Goal: Transaction & Acquisition: Purchase product/service

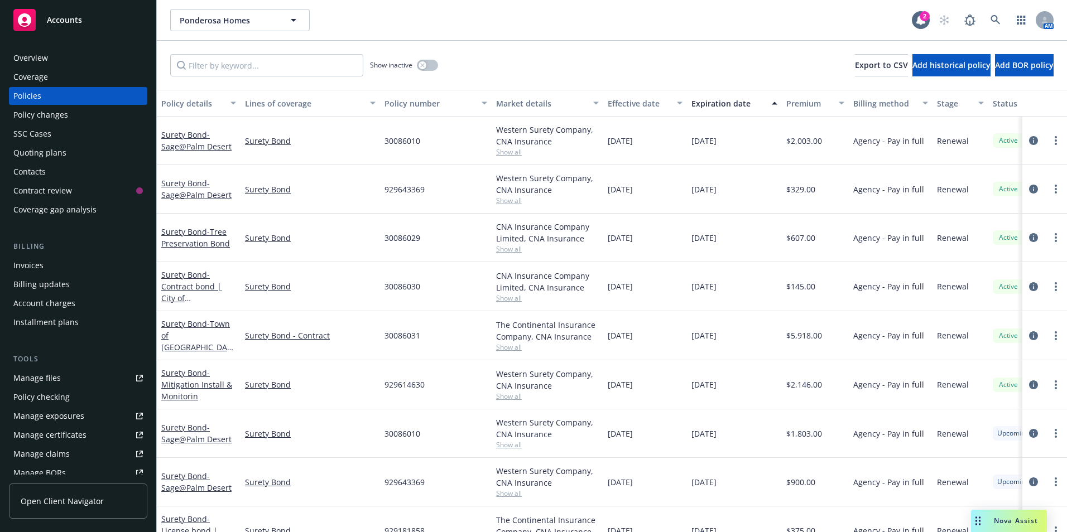
click at [39, 156] on div "Quoting plans" at bounding box center [39, 153] width 53 height 18
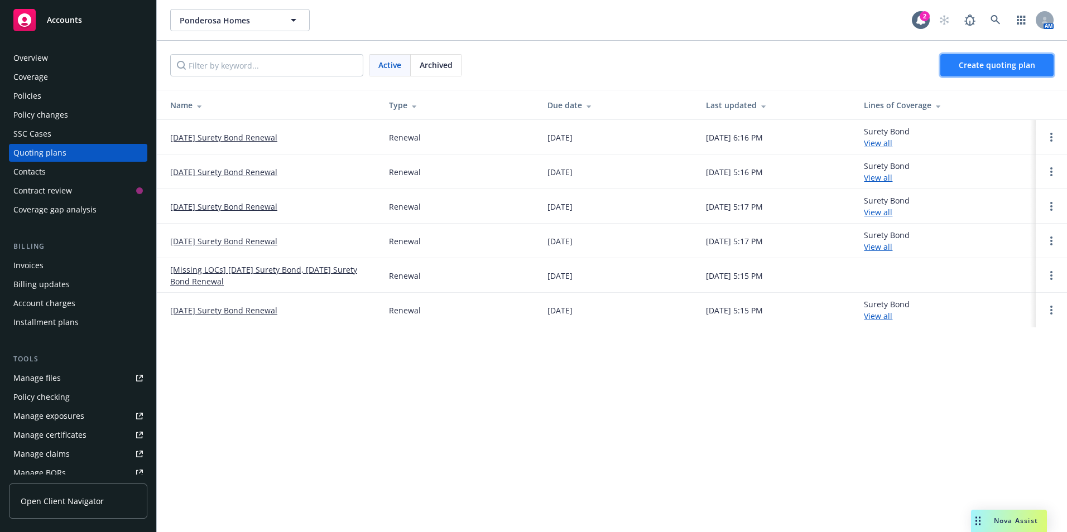
click at [709, 65] on span "Create quoting plan" at bounding box center [997, 65] width 76 height 11
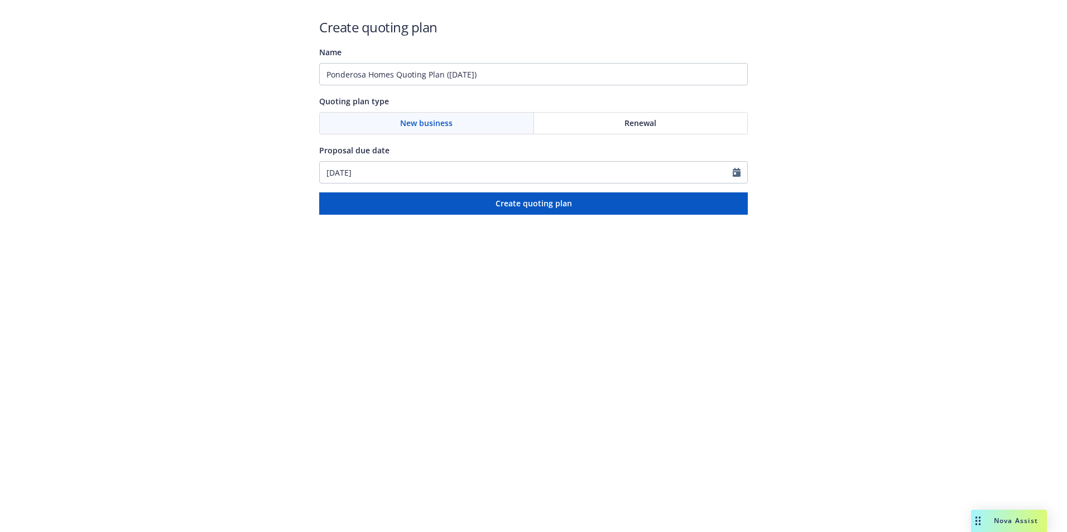
click at [615, 123] on div "Renewal" at bounding box center [641, 123] width 214 height 21
drag, startPoint x: 505, startPoint y: 71, endPoint x: 323, endPoint y: 78, distance: 182.6
click at [324, 76] on input "Ponderosa Homes Quoting Plan (2025-09-17)" at bounding box center [533, 74] width 429 height 22
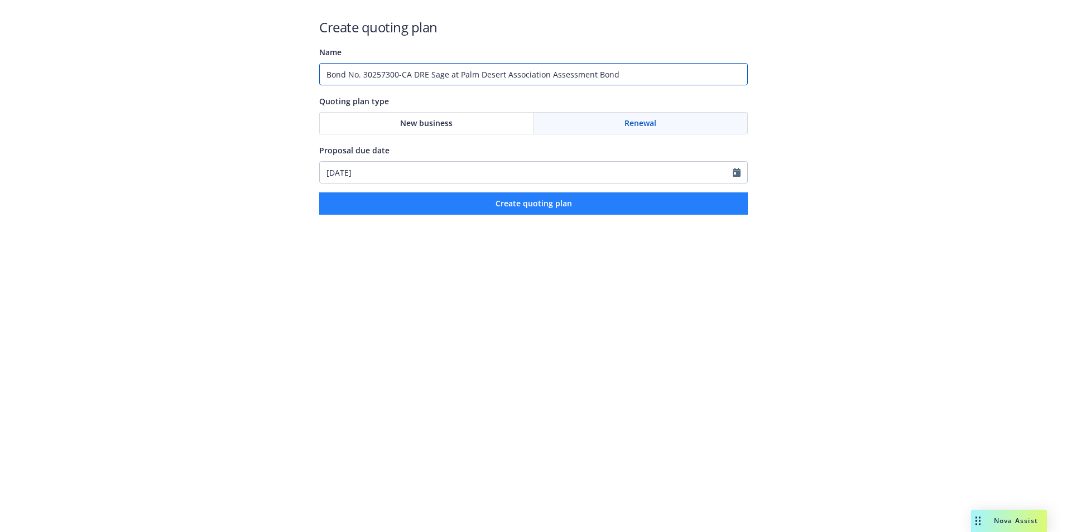
type input "Bond No. 30257300-CA DRE Sage at Palm Desert Association Assessment Bond"
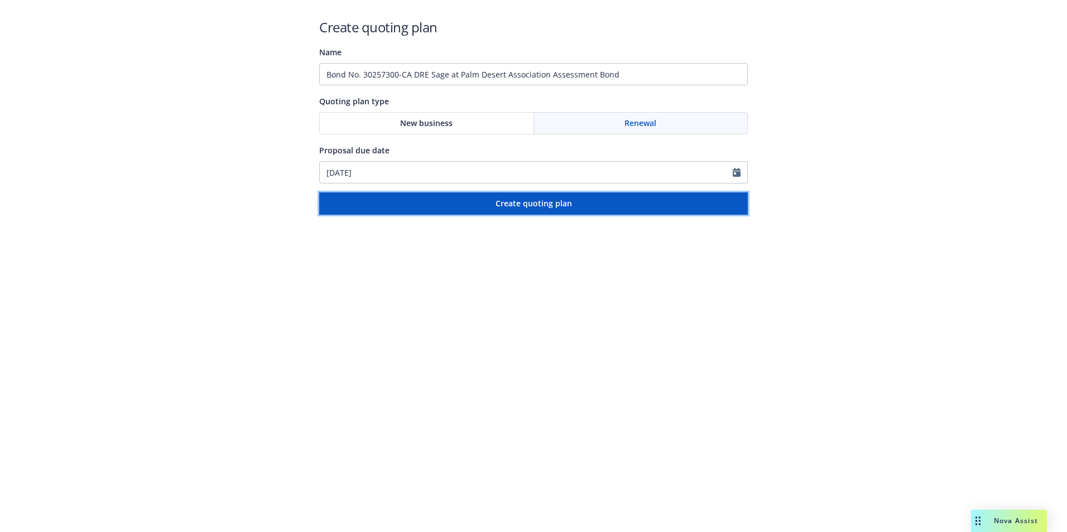
drag, startPoint x: 527, startPoint y: 208, endPoint x: 525, endPoint y: 249, distance: 41.4
click at [527, 208] on span "Create quoting plan" at bounding box center [534, 203] width 76 height 11
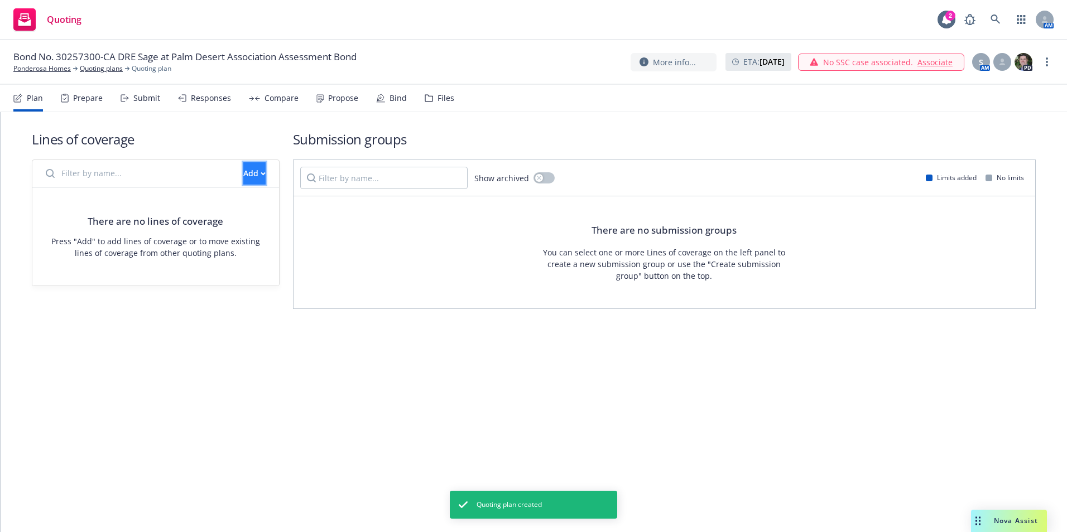
click at [243, 176] on div "Add" at bounding box center [254, 173] width 22 height 21
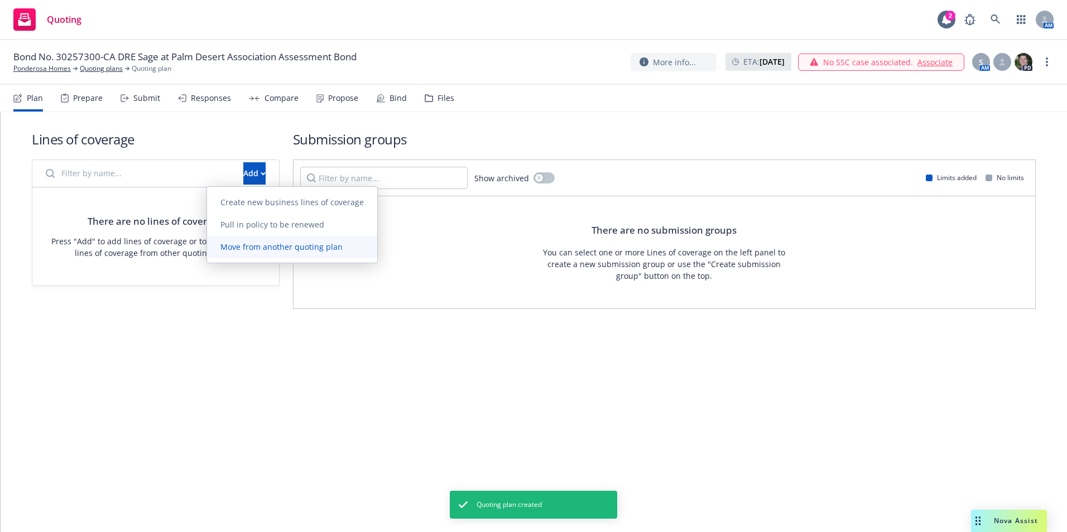
click at [256, 250] on span "Move from another quoting plan" at bounding box center [281, 247] width 149 height 11
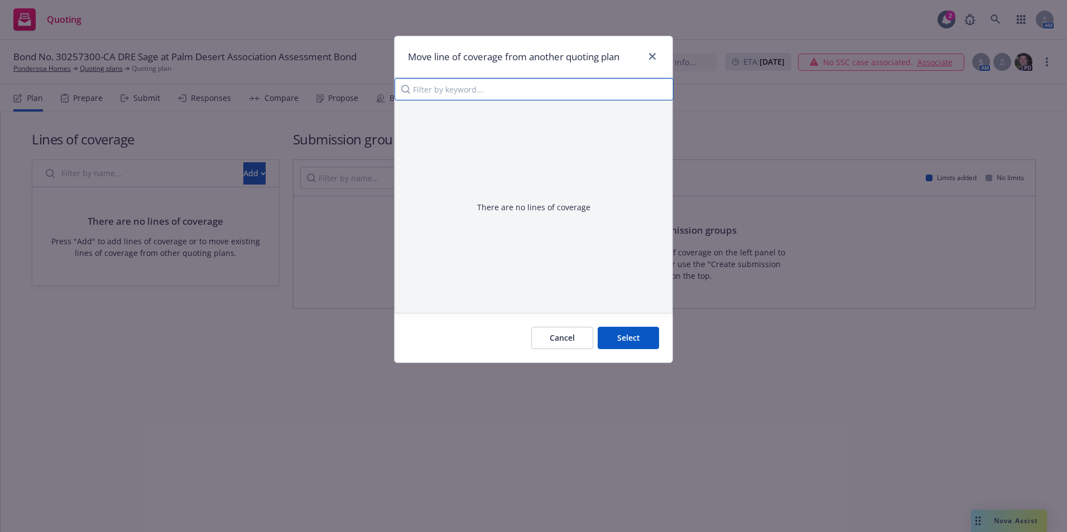
click at [580, 94] on input "Filter by keyword..." at bounding box center [534, 89] width 279 height 22
click at [520, 94] on input "Filter by keyword..." at bounding box center [534, 89] width 279 height 22
click at [625, 339] on span "Select" at bounding box center [628, 338] width 23 height 11
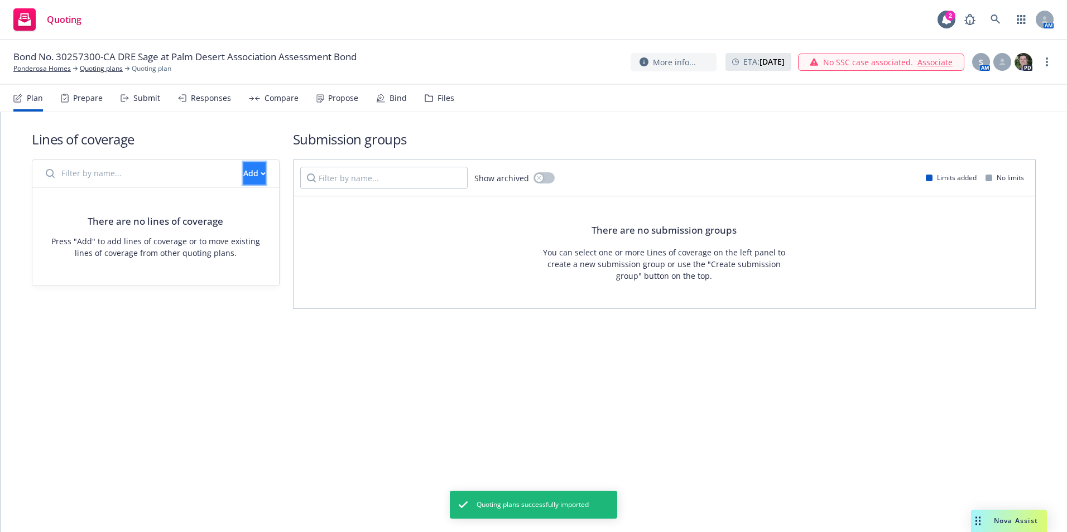
click at [248, 174] on button "Add" at bounding box center [254, 173] width 22 height 22
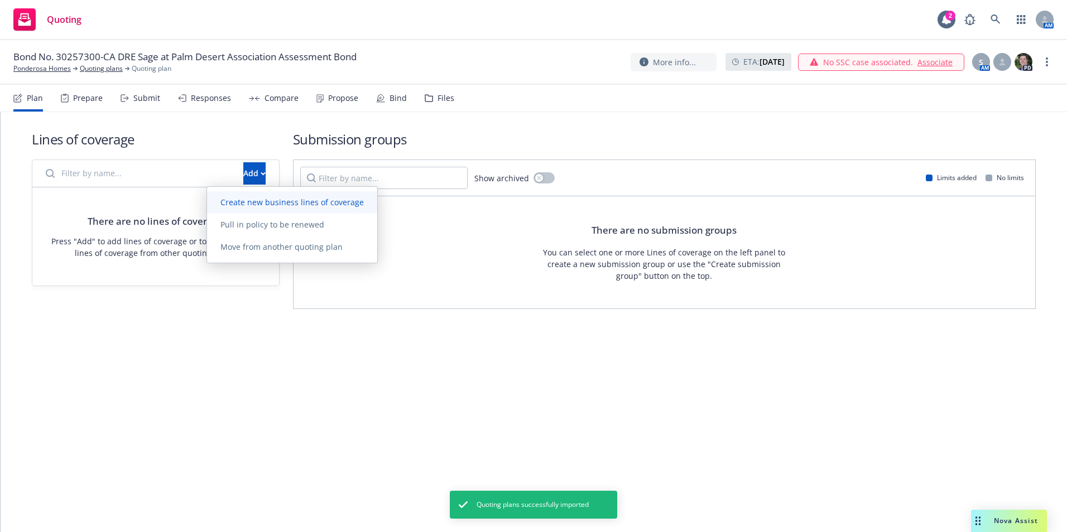
click at [248, 198] on span "Create new business lines of coverage" at bounding box center [292, 202] width 170 height 11
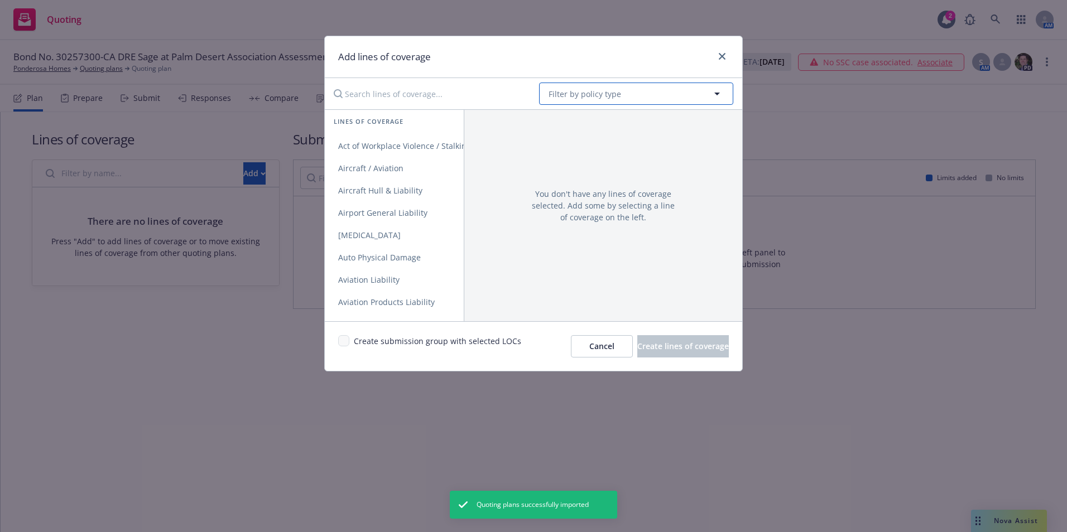
click at [574, 95] on span "Filter by policy type" at bounding box center [585, 94] width 73 height 12
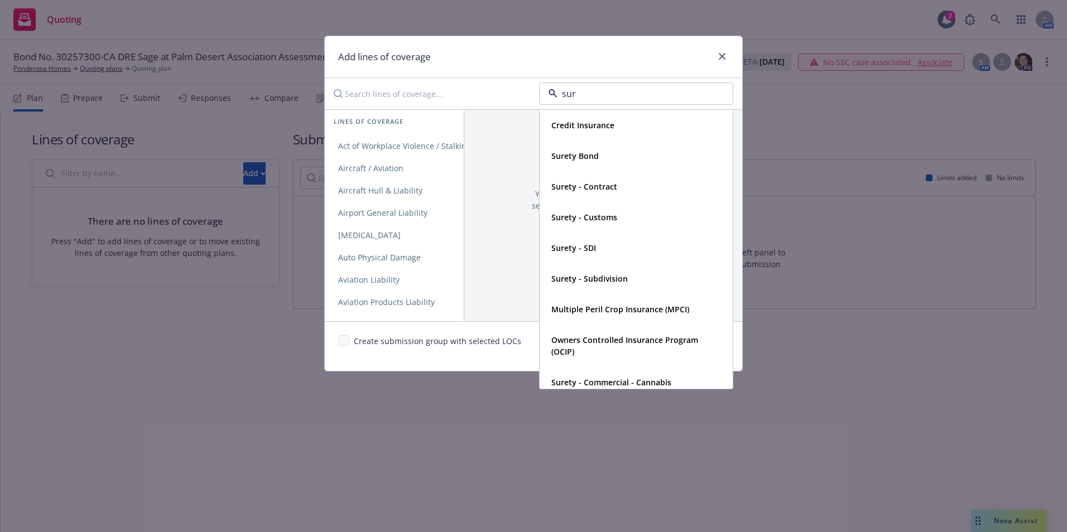
type input "sure"
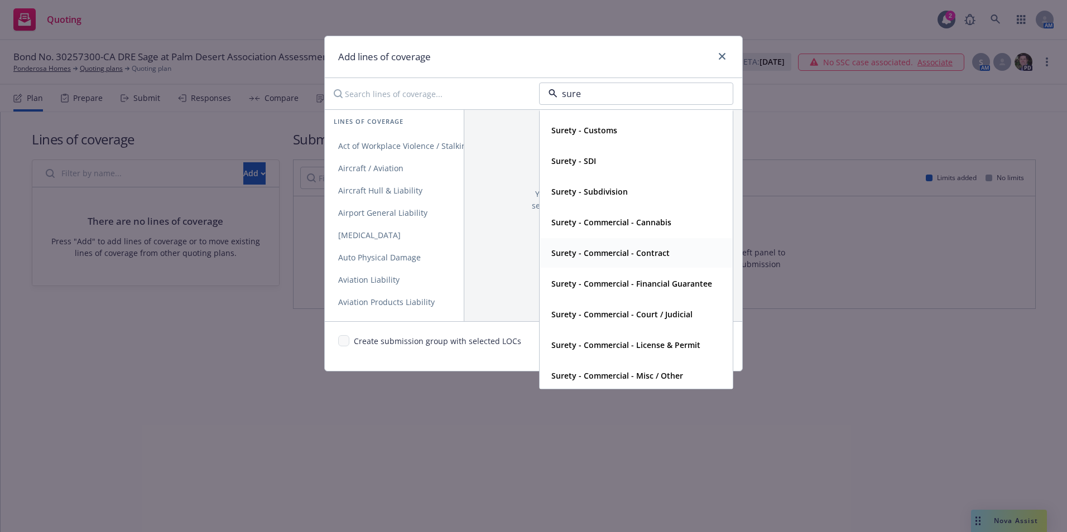
scroll to position [59, 0]
click at [629, 378] on strong "Surety - Commercial - Misc / Other" at bounding box center [617, 373] width 132 height 11
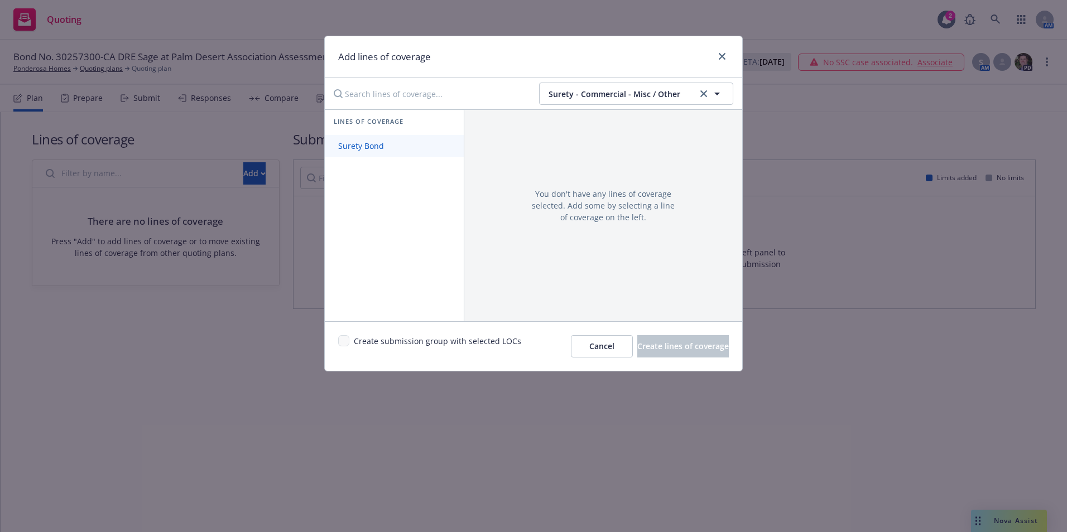
click at [374, 147] on span "Surety Bond" at bounding box center [361, 146] width 73 height 11
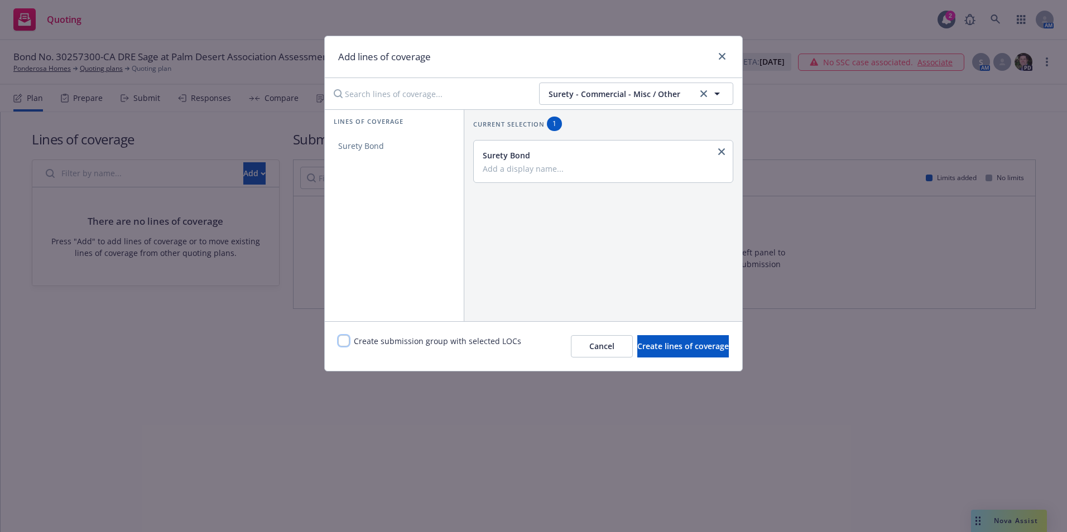
click at [344, 344] on input "checkbox" at bounding box center [343, 340] width 11 height 11
checkbox input "true"
click at [533, 173] on input "Add a display name..." at bounding box center [602, 169] width 239 height 10
type input "Miscellaneous Bond"
click at [662, 343] on span "Create lines of coverage" at bounding box center [683, 346] width 92 height 11
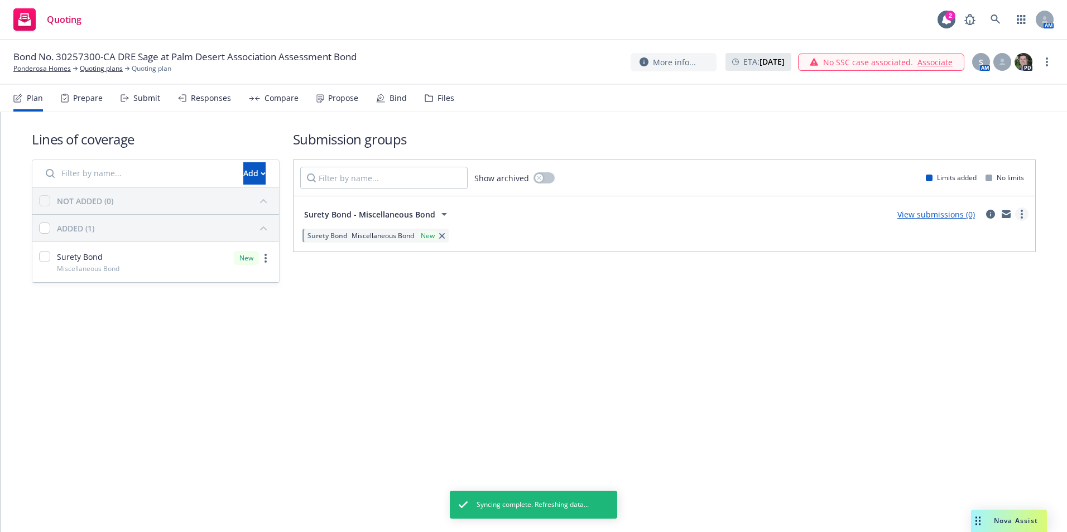
click at [1021, 217] on circle "more" at bounding box center [1022, 218] width 2 height 2
click at [946, 354] on span "Create policy (fast track)" at bounding box center [968, 353] width 117 height 11
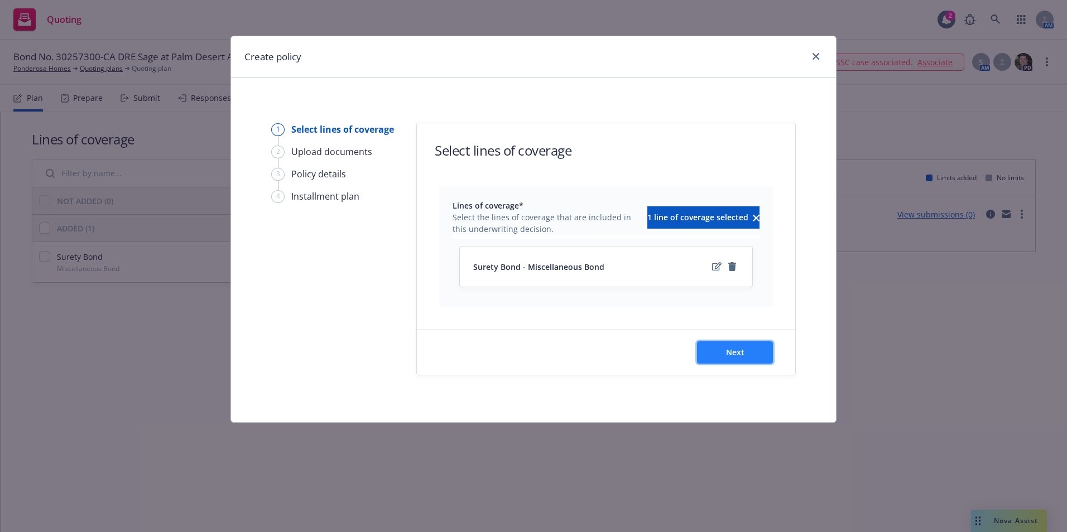
click at [748, 345] on button "Next" at bounding box center [735, 353] width 76 height 22
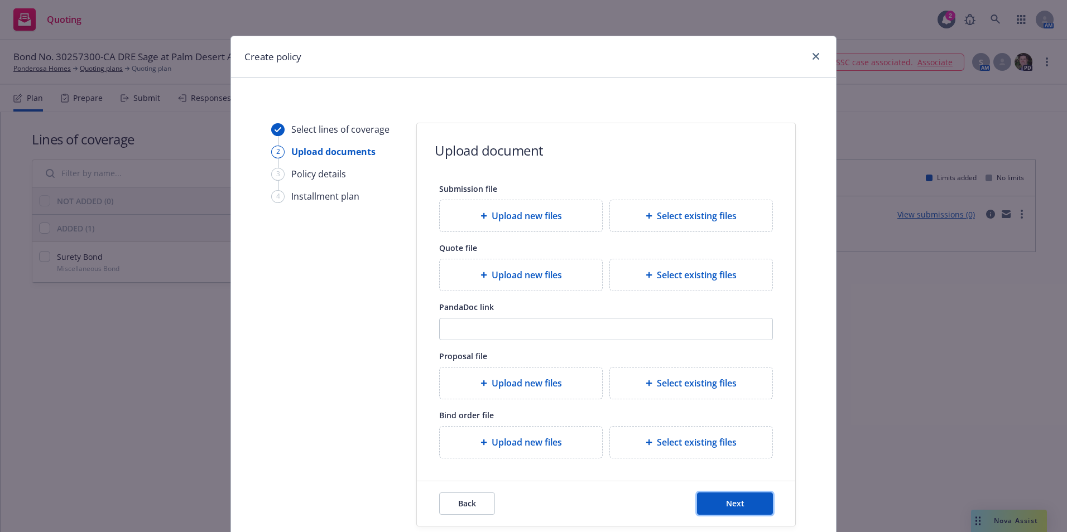
drag, startPoint x: 735, startPoint y: 503, endPoint x: 712, endPoint y: 528, distance: 33.9
click at [735, 503] on span "Next" at bounding box center [735, 503] width 18 height 11
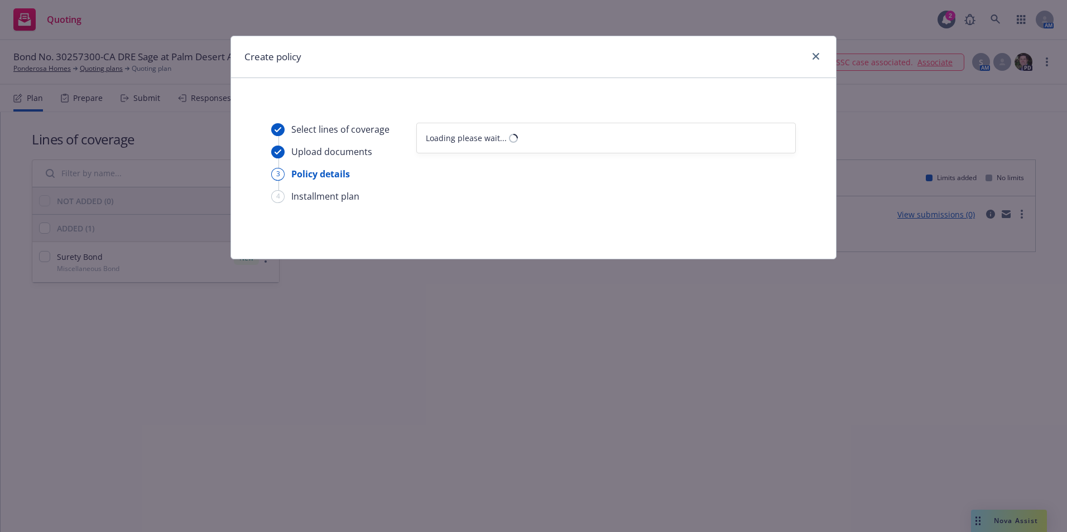
select select "12"
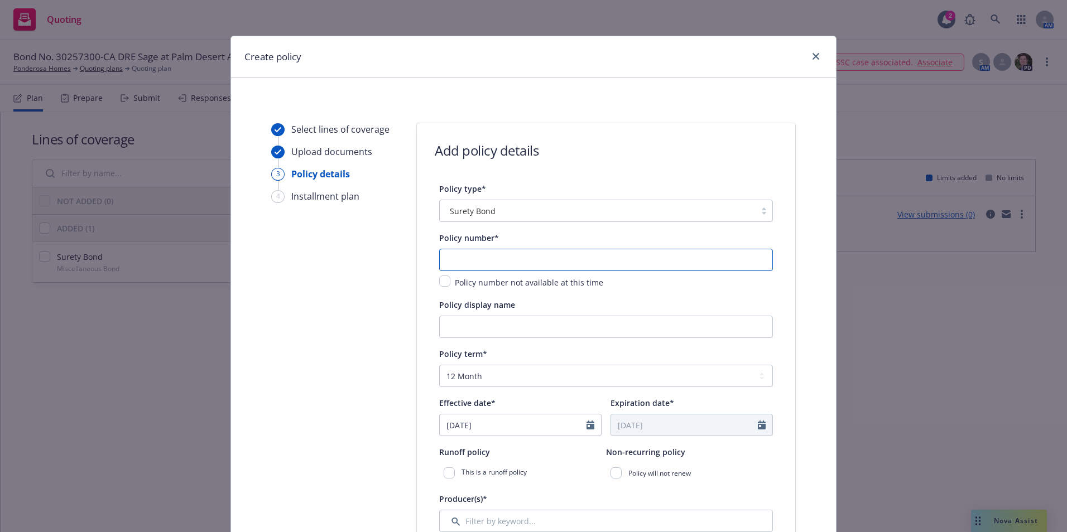
drag, startPoint x: 468, startPoint y: 265, endPoint x: 486, endPoint y: 267, distance: 18.6
click at [468, 265] on input "text" at bounding box center [606, 260] width 334 height 22
type input "30257300"
click at [460, 331] on input "Policy display name" at bounding box center [606, 327] width 334 height 22
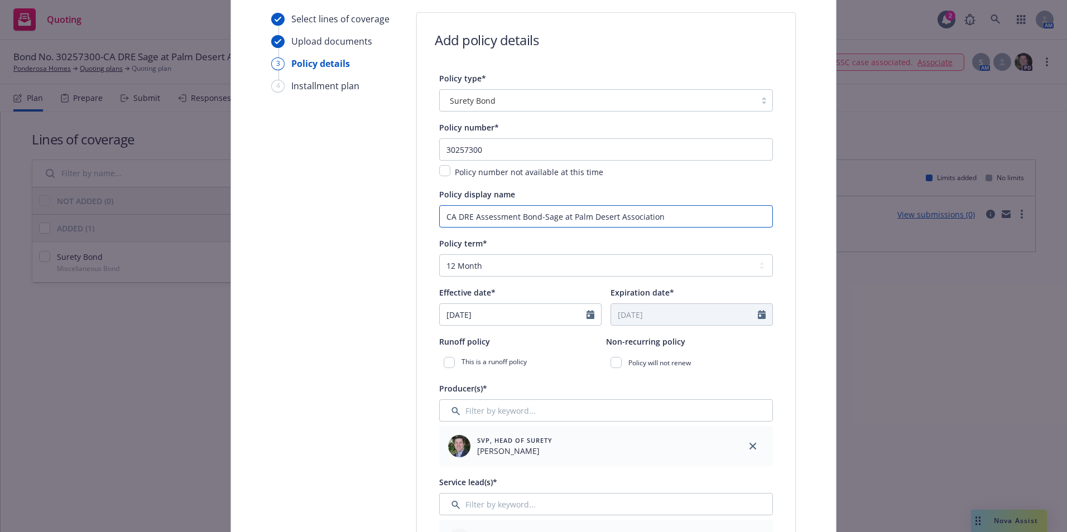
scroll to position [112, 0]
type input "CA DRE Assessment Bond-Sage at Palm Desert Association"
click at [587, 319] on div at bounding box center [594, 313] width 15 height 21
click at [589, 312] on icon "Calendar" at bounding box center [591, 313] width 8 height 9
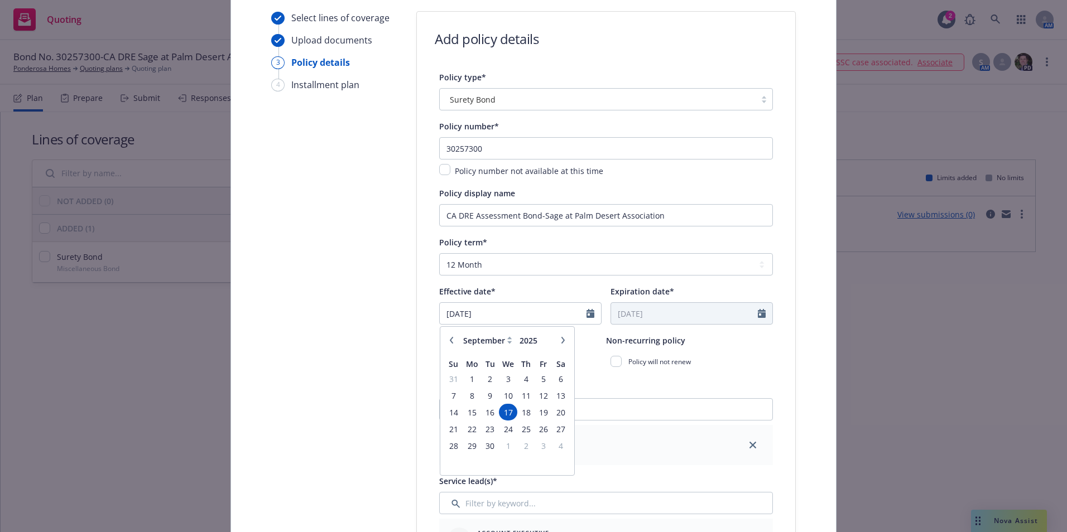
click at [450, 343] on icon "button" at bounding box center [451, 340] width 7 height 7
select select "8"
click at [473, 414] on span "11" at bounding box center [471, 413] width 17 height 14
type input "08/11/2025"
type input "08/11/2026"
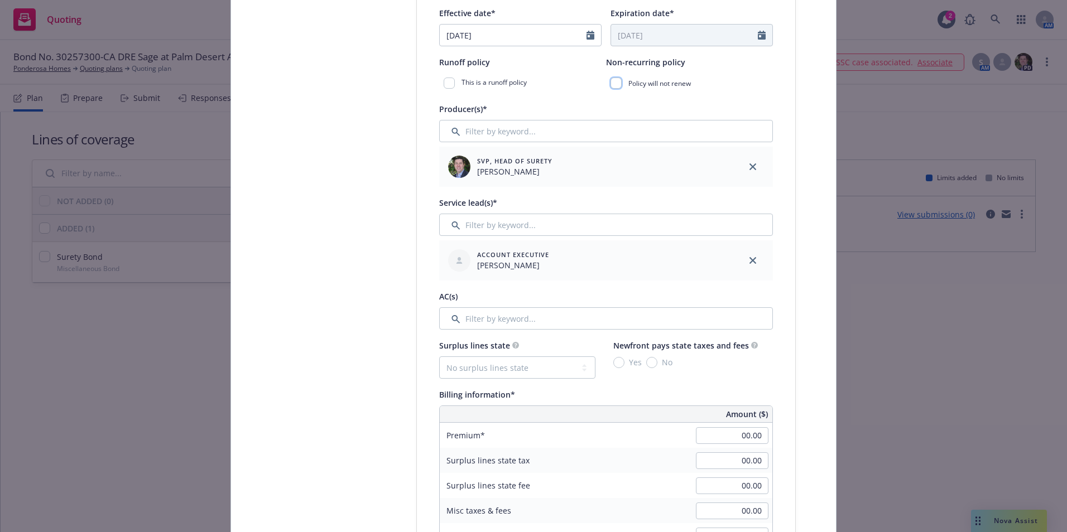
scroll to position [391, 0]
click at [477, 323] on input "Filter by keyword..." at bounding box center [606, 318] width 334 height 22
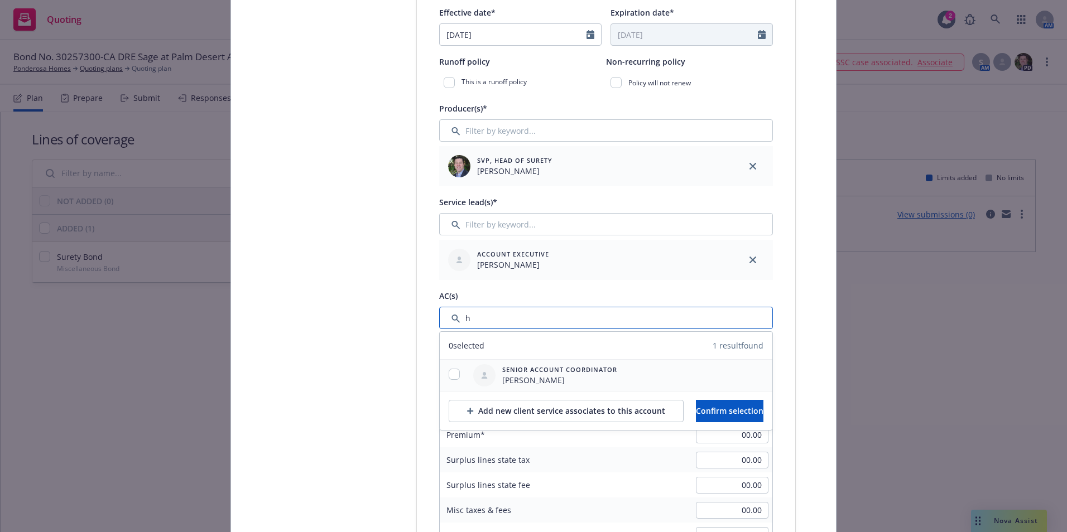
type input "h"
click at [510, 373] on span "Senior Account Coordinator" at bounding box center [559, 369] width 115 height 9
click at [450, 374] on input "checkbox" at bounding box center [454, 374] width 11 height 11
checkbox input "true"
click at [739, 406] on span "Confirm selection" at bounding box center [730, 411] width 68 height 11
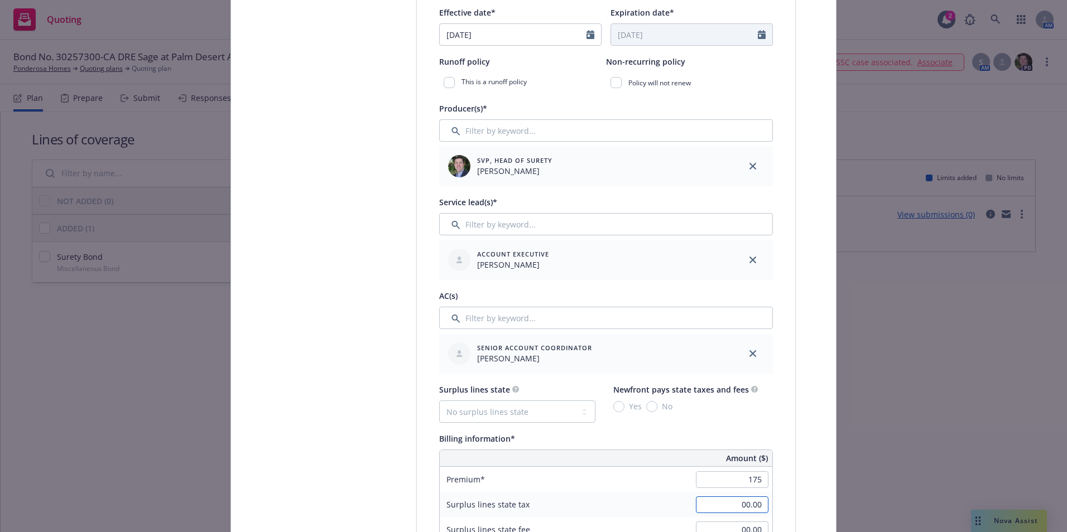
type input "175.00"
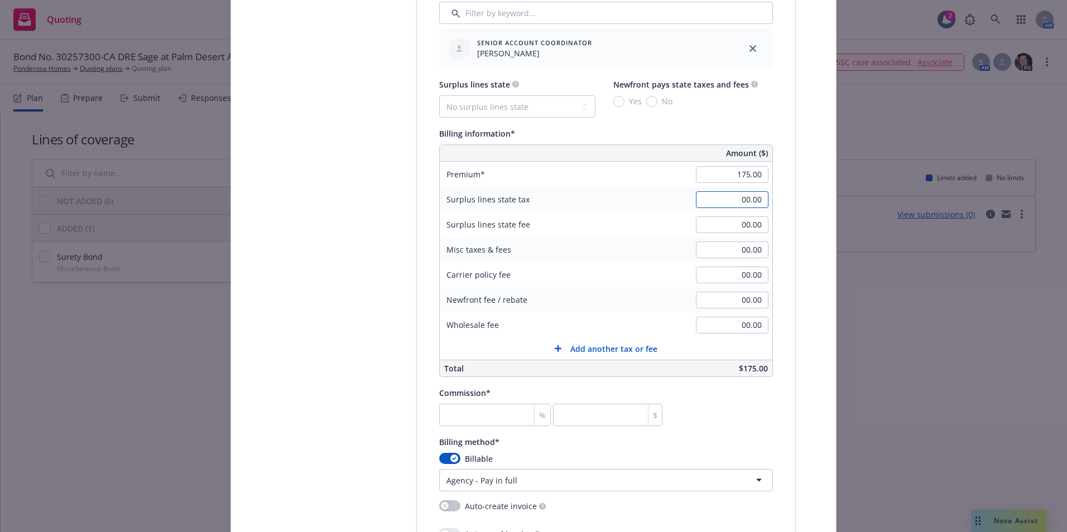
scroll to position [837, 0]
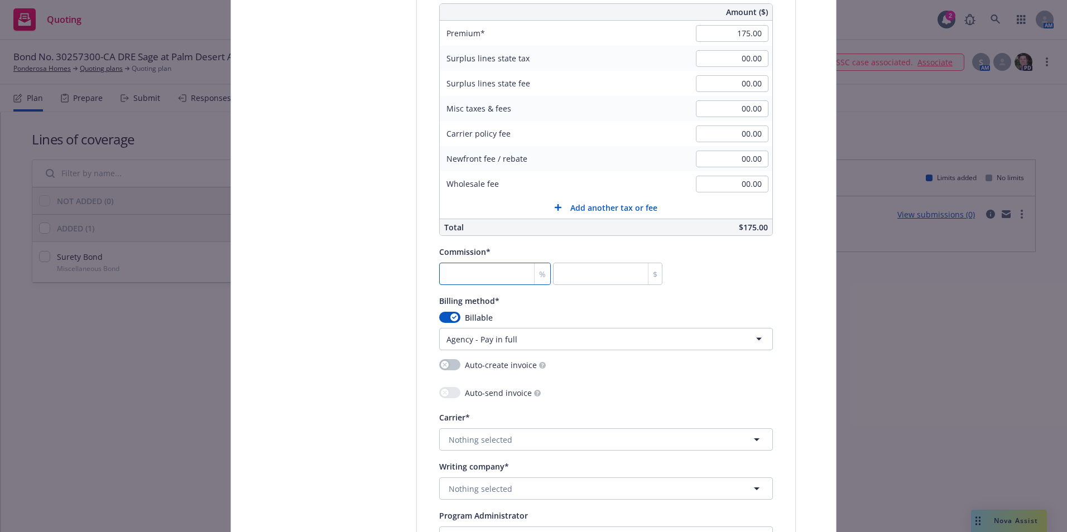
click at [489, 278] on input "number" at bounding box center [495, 274] width 112 height 22
type input "2"
type input "3.5"
type input "20"
type input "35"
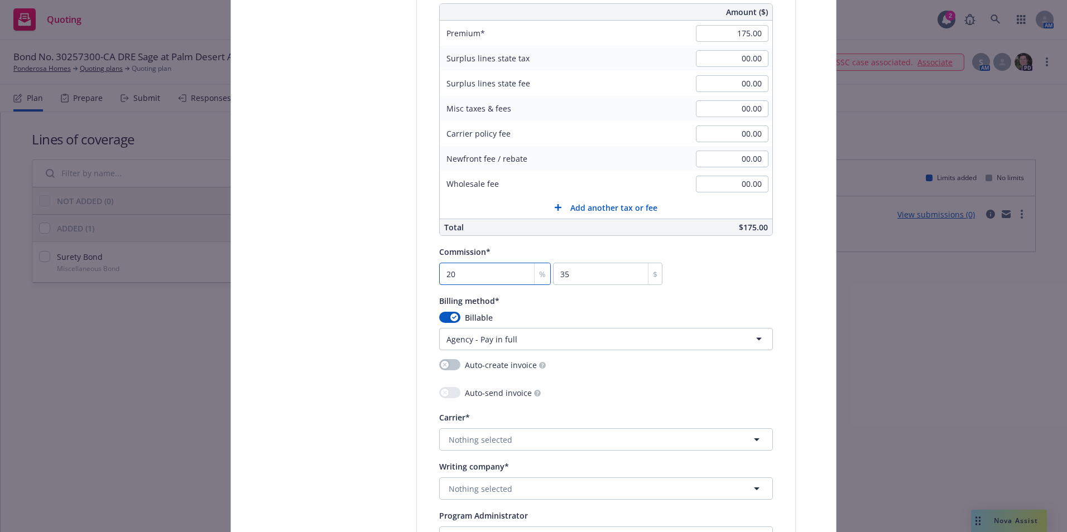
type input "20"
click at [513, 487] on button "Nothing selected" at bounding box center [606, 489] width 334 height 22
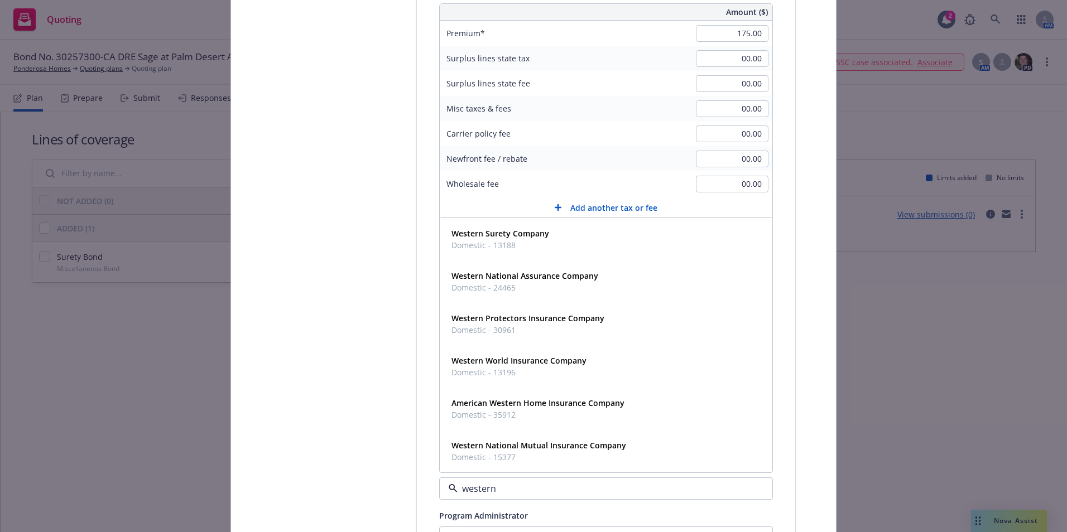
type input "western s"
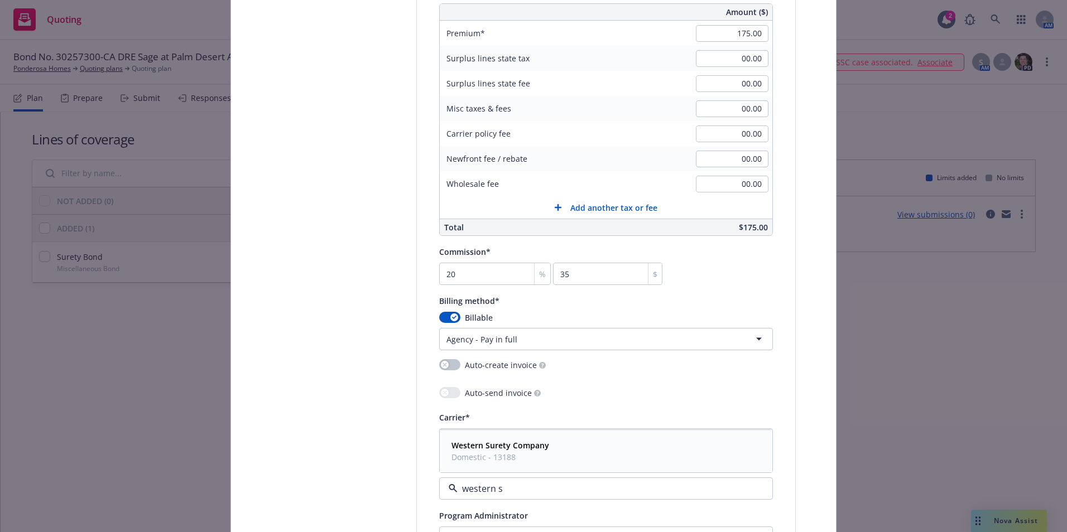
click at [513, 444] on strong "Western Surety Company" at bounding box center [501, 445] width 98 height 11
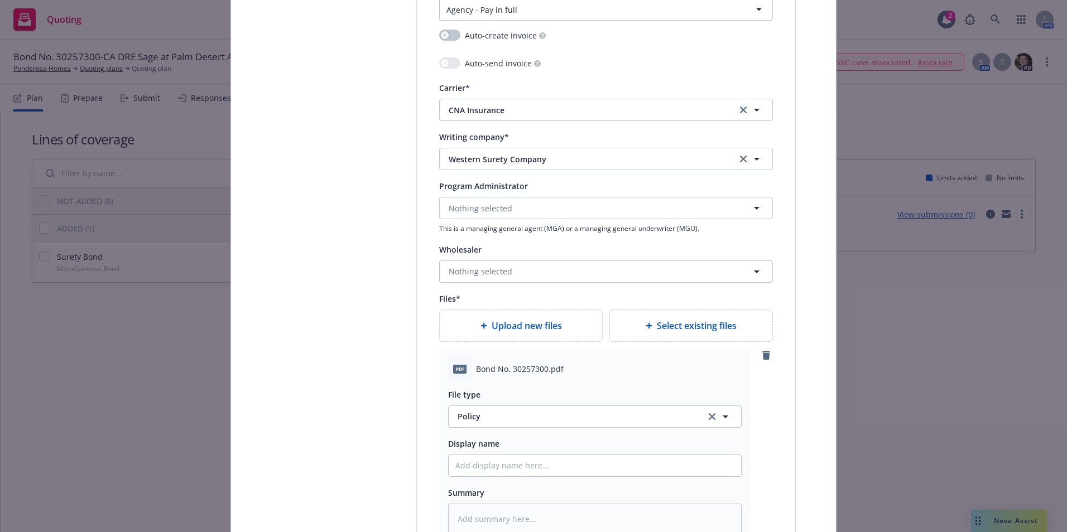
scroll to position [1228, 0]
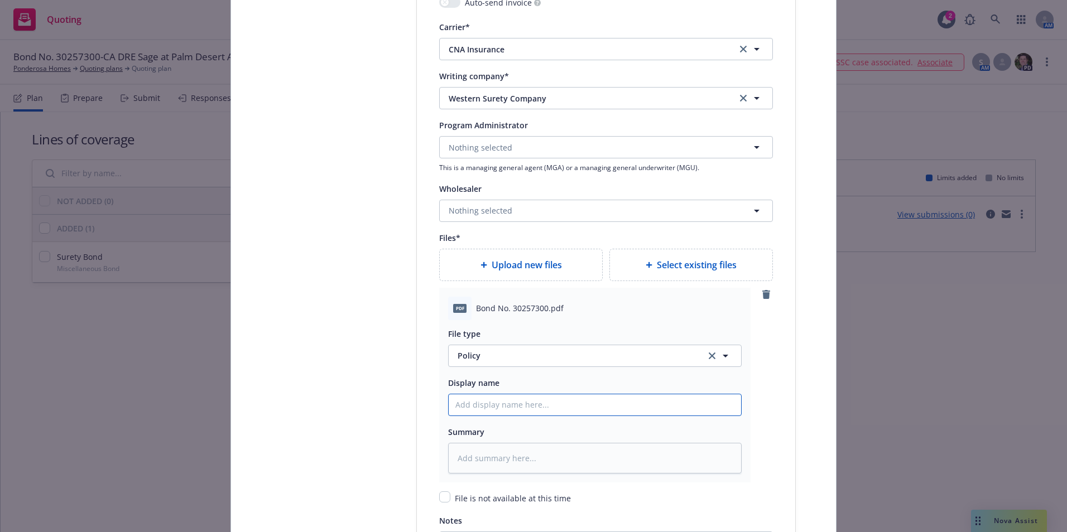
click at [503, 405] on input "Policy display name" at bounding box center [595, 405] width 292 height 21
type input "d"
type textarea "x"
type input "ds"
type textarea "x"
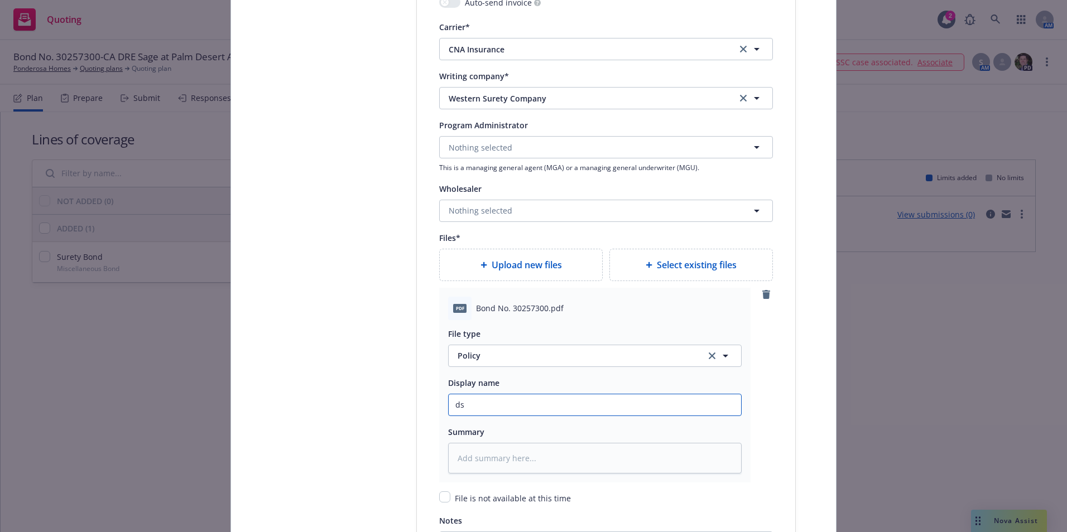
type input "dsC"
type textarea "x"
type input "dsCo"
type textarea "x"
type input "dsCop"
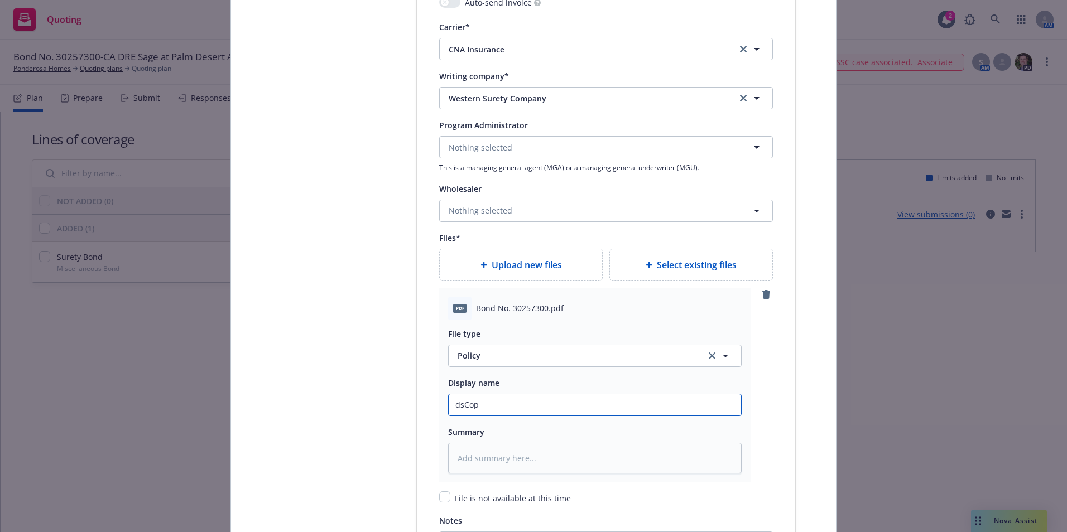
type textarea "x"
type input "dsCopy"
type textarea "x"
type input "dsCopy"
type textarea "x"
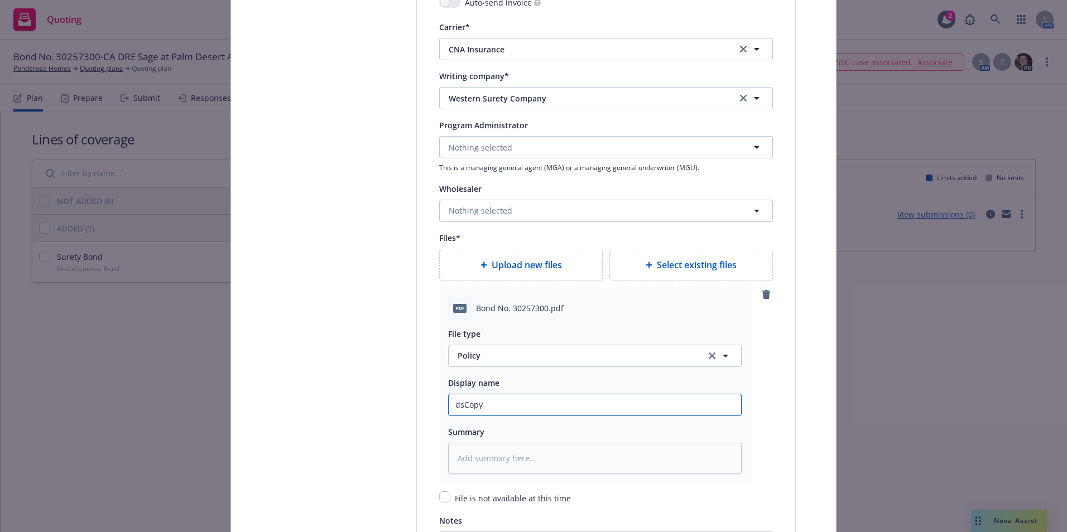
type input "dsCopy"
type textarea "x"
type input "dsCop"
type textarea "x"
type input "dsCo"
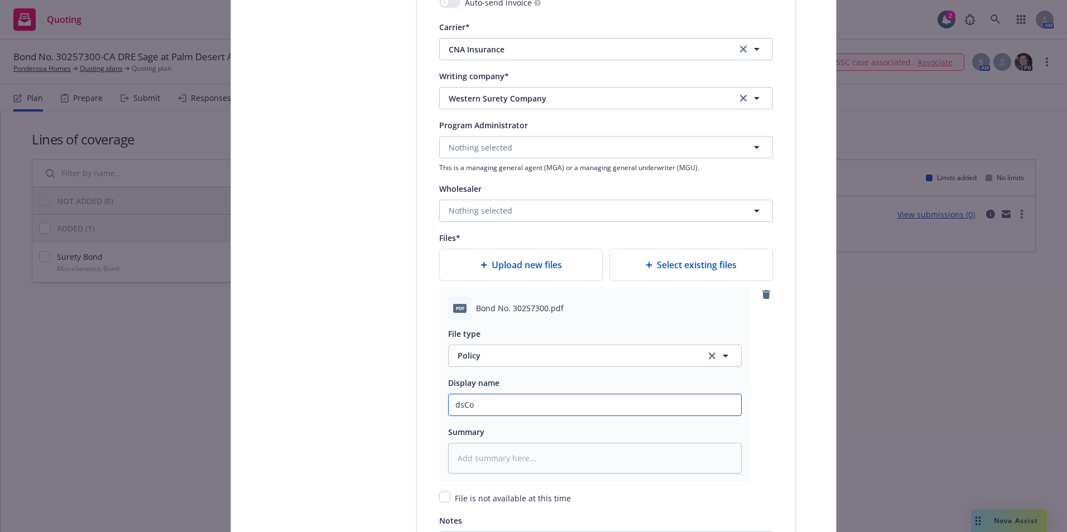
type textarea "x"
type input "dsC"
type textarea "x"
type input "ds"
type textarea "x"
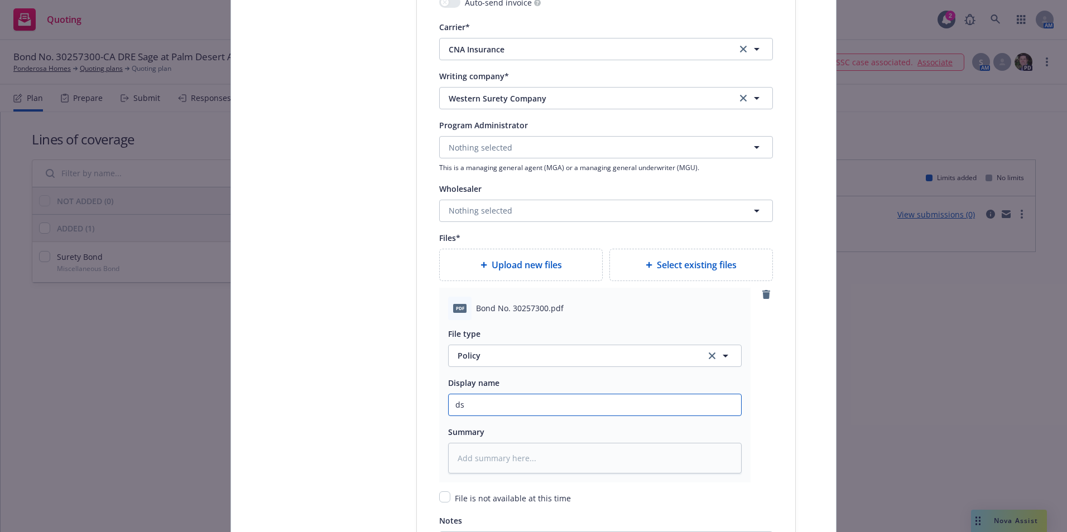
type input "d"
type textarea "x"
type input "C"
type textarea "x"
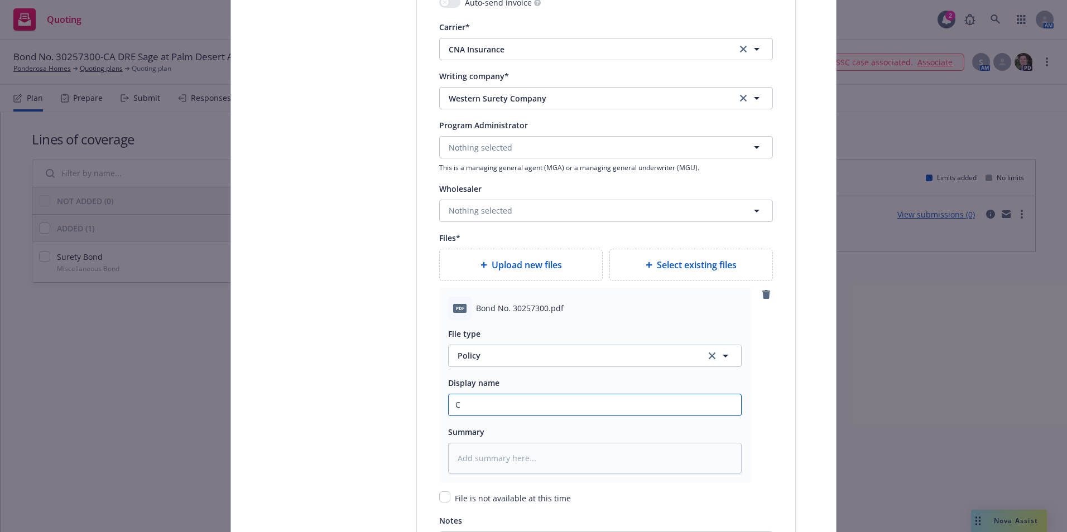
type input "Ci"
type textarea "x"
type input "Cio"
type textarea "x"
type input "Ci"
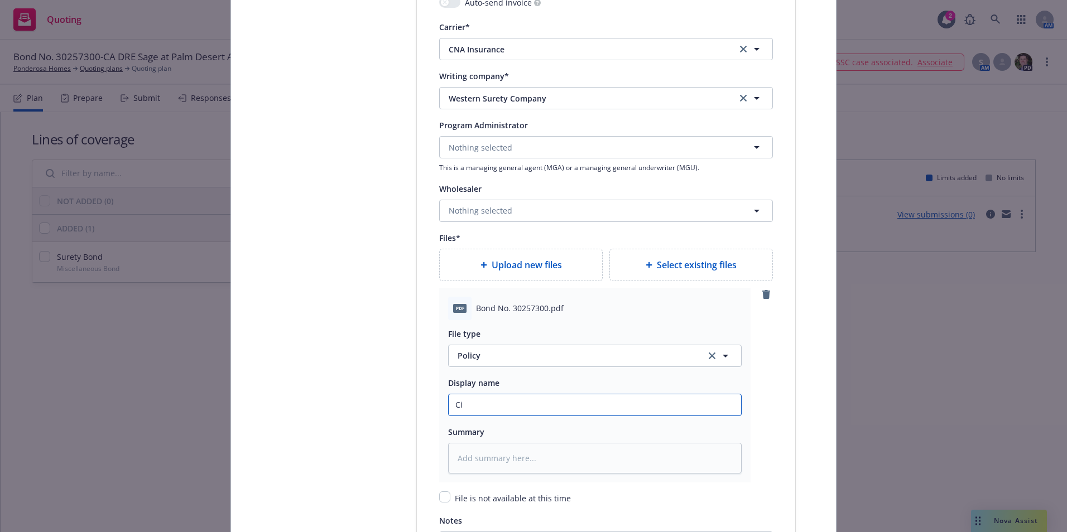
type textarea "x"
type input "C"
type textarea "x"
type input "Co"
type textarea "x"
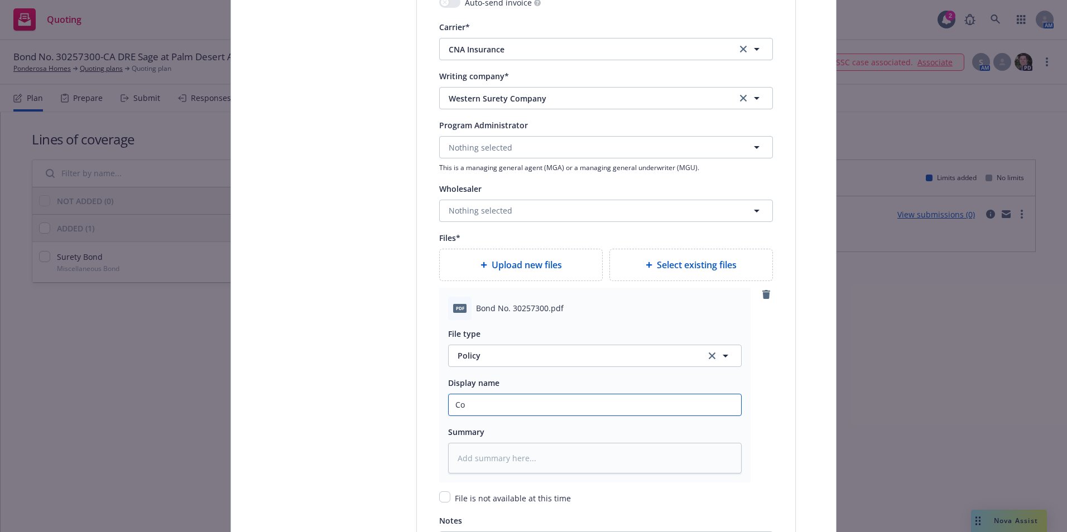
type input "Cop"
type textarea "x"
type input "Copy"
type textarea "x"
type input "Copy"
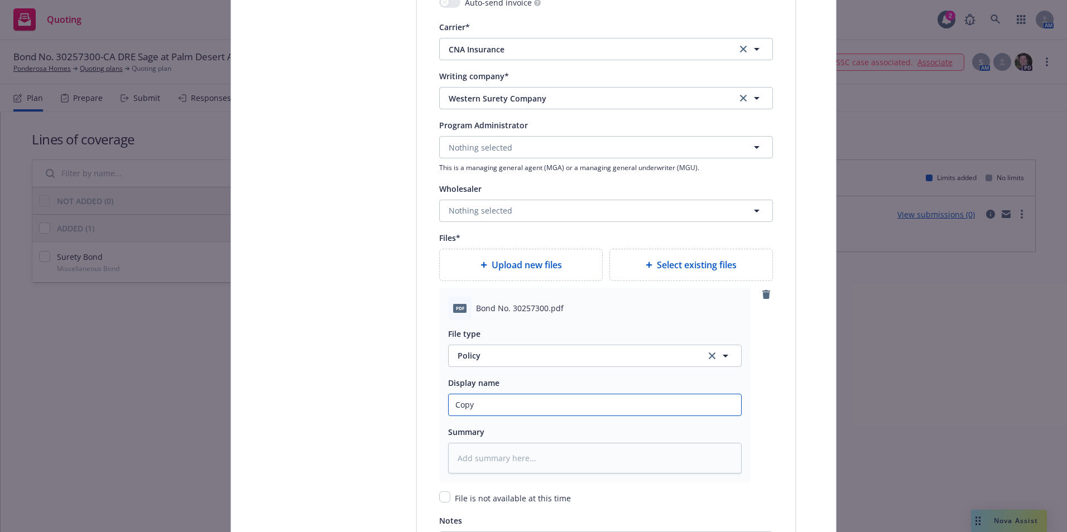
type textarea "x"
type input "Copy o"
type textarea "x"
type input "Copy of"
type textarea "x"
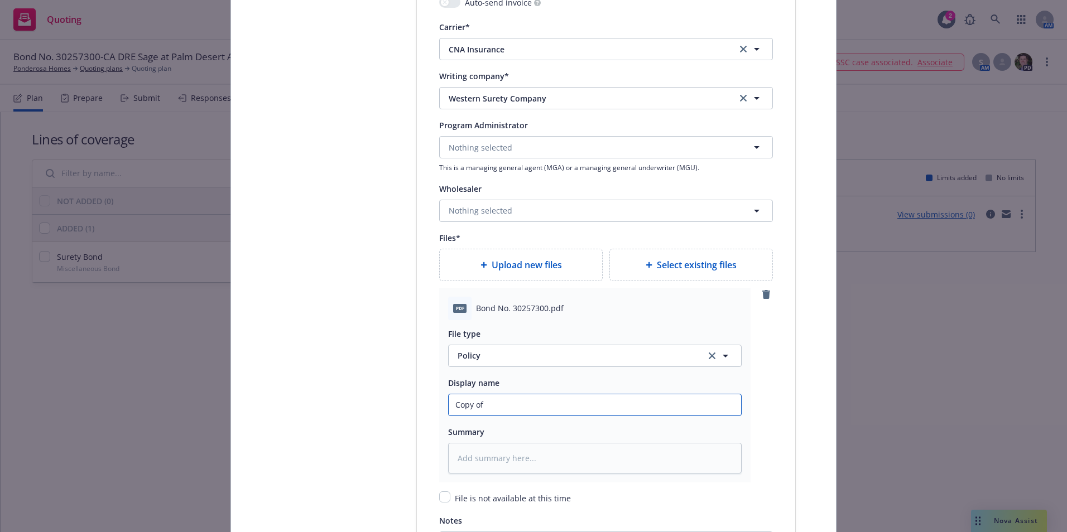
type input "Copy of"
type textarea "x"
type input "Copy of B"
type textarea "x"
type input "Copy of Bo"
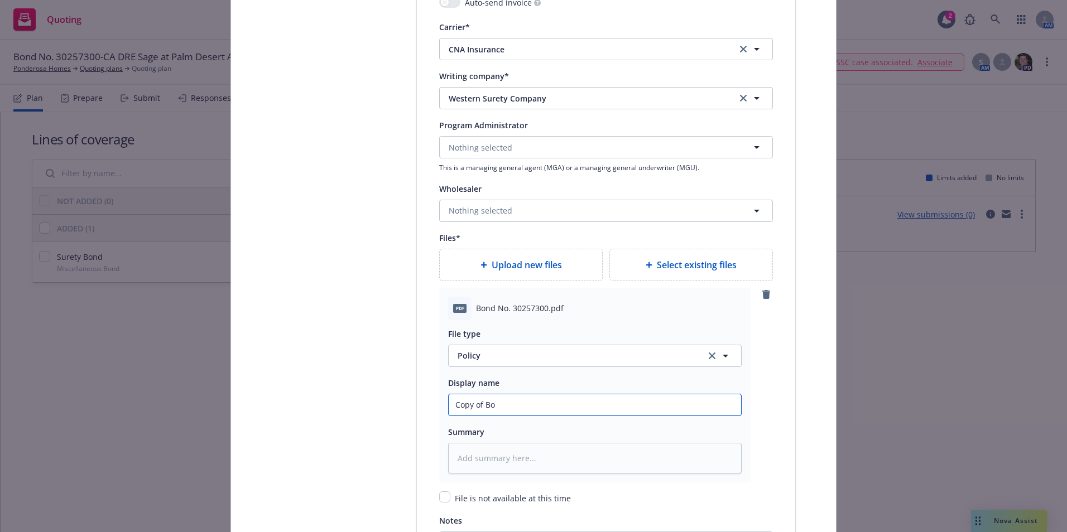
type textarea "x"
type input "Copy of Bon"
type textarea "x"
type input "Copy of Bond"
type textarea "x"
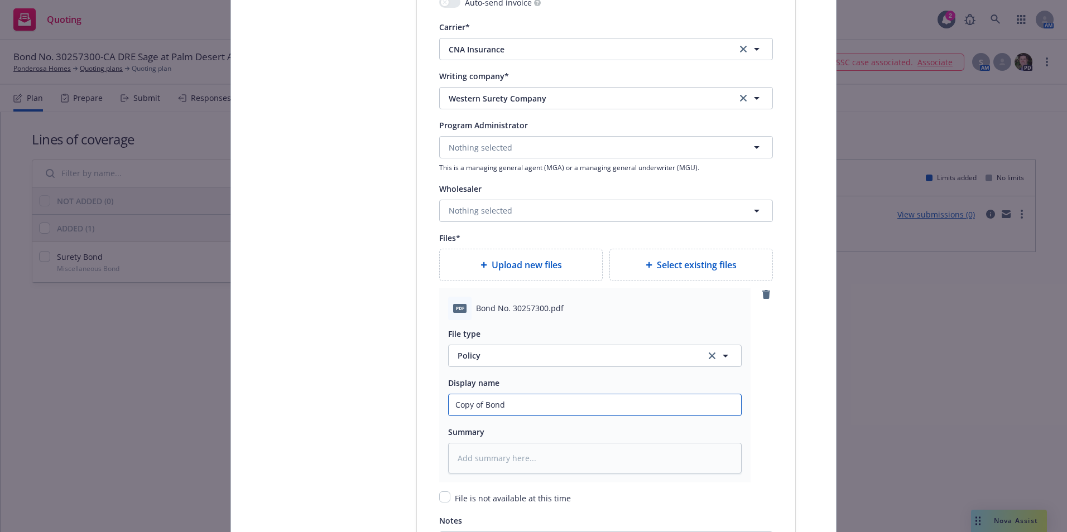
type input "Copy of Bond"
type textarea "x"
type input "Copy of Bond N"
type textarea "x"
type input "Copy of Bond No"
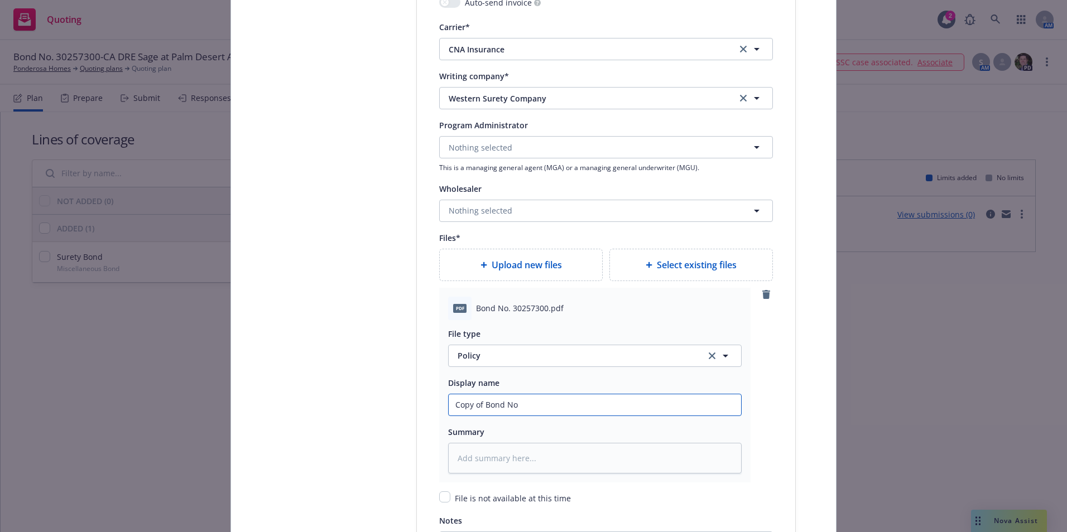
type textarea "x"
type input "Copy of Bond No."
type textarea "x"
type input "Copy of Bond No."
type textarea "x"
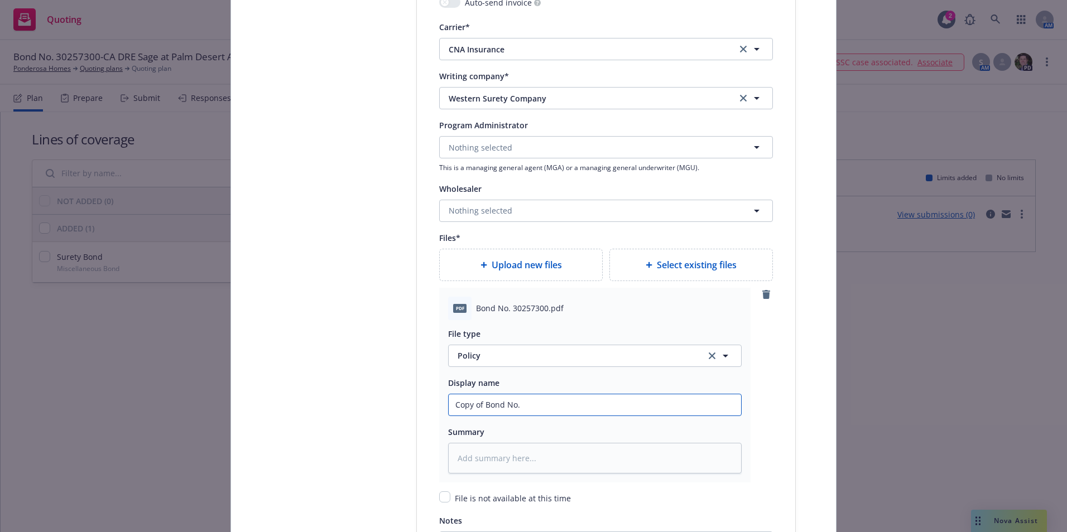
type input "Copy of Bond No. 3"
type textarea "x"
type input "Copy of Bond No. 30"
type textarea "x"
type input "Copy of Bond No. 302"
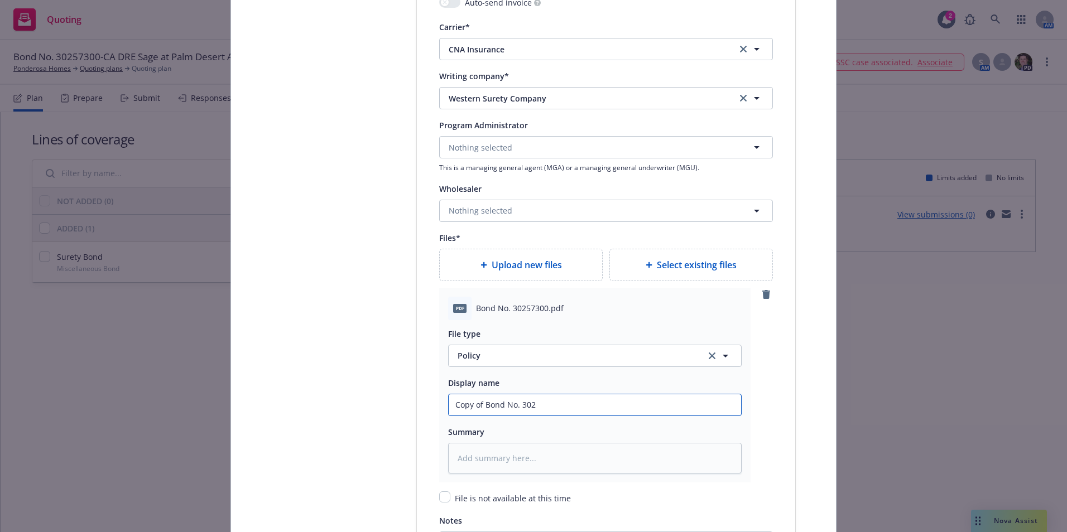
type textarea "x"
type input "Copy of Bond No. 3025"
type textarea "x"
type input "Copy of Bond No. 30257"
type textarea "x"
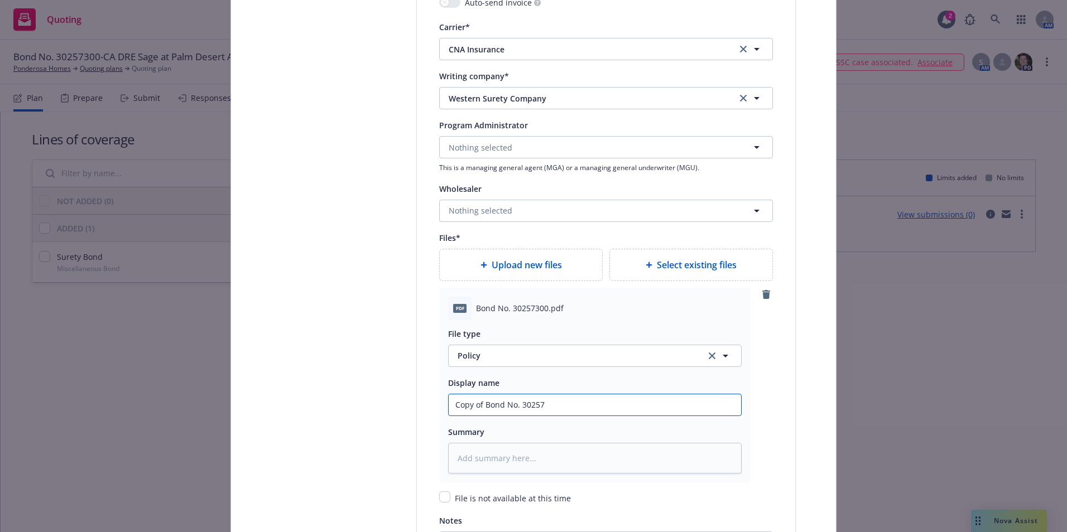
type input "Copy of Bond No. 302573"
type textarea "x"
type input "Copy of Bond No. 3025730"
type textarea "x"
type input "Copy of Bond No. 30257300"
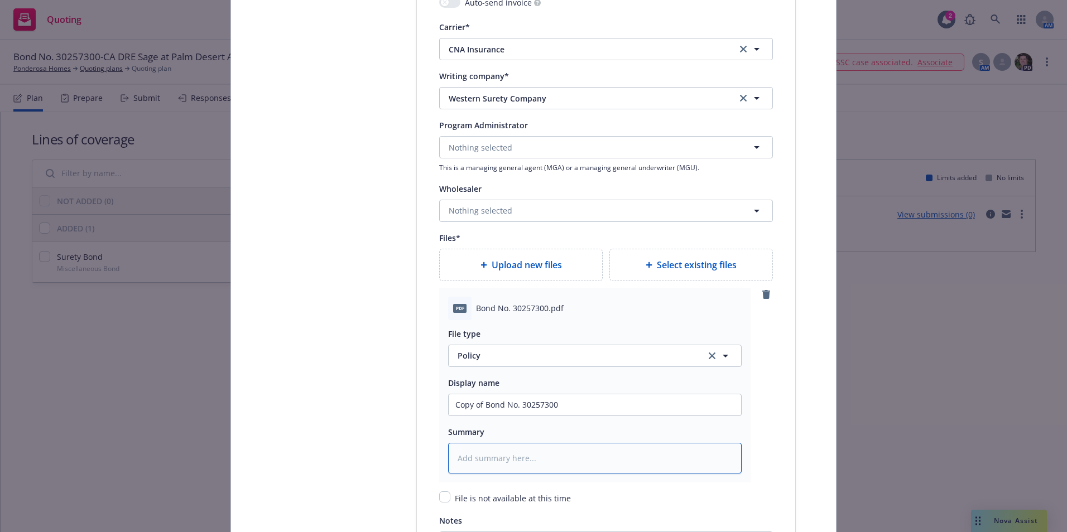
click at [478, 455] on textarea at bounding box center [595, 458] width 294 height 31
type textarea "x"
type textarea "C"
type textarea "x"
type textarea "CA"
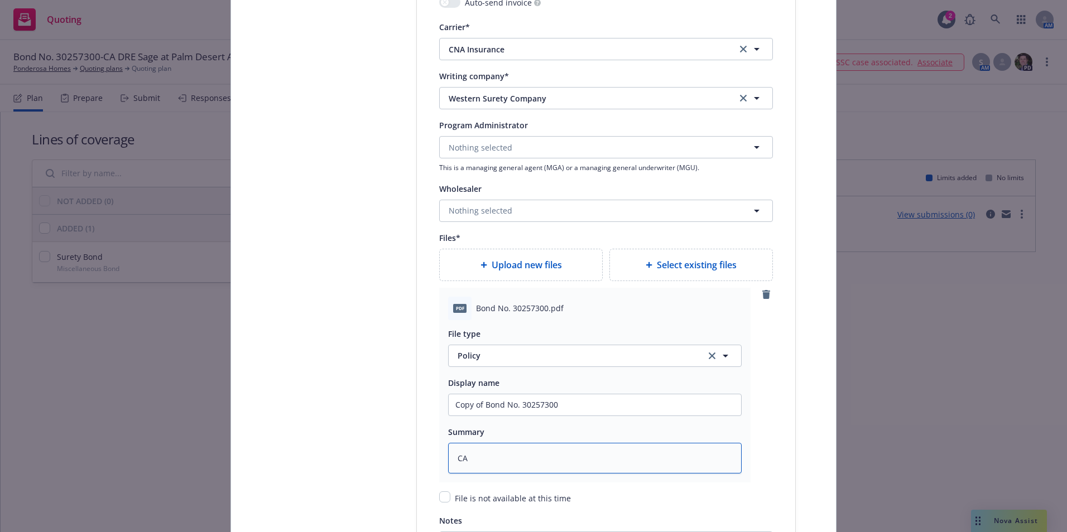
type textarea "x"
type textarea "CA"
type textarea "x"
type textarea "CA D"
type textarea "x"
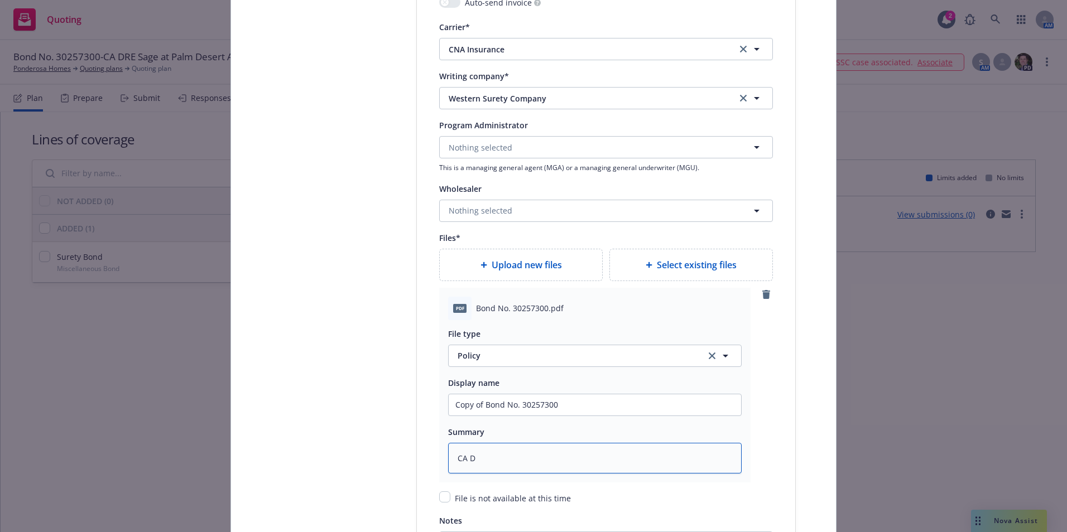
type textarea "CA DR"
type textarea "x"
type textarea "CA DRE"
type textarea "x"
type textarea "CA DRE"
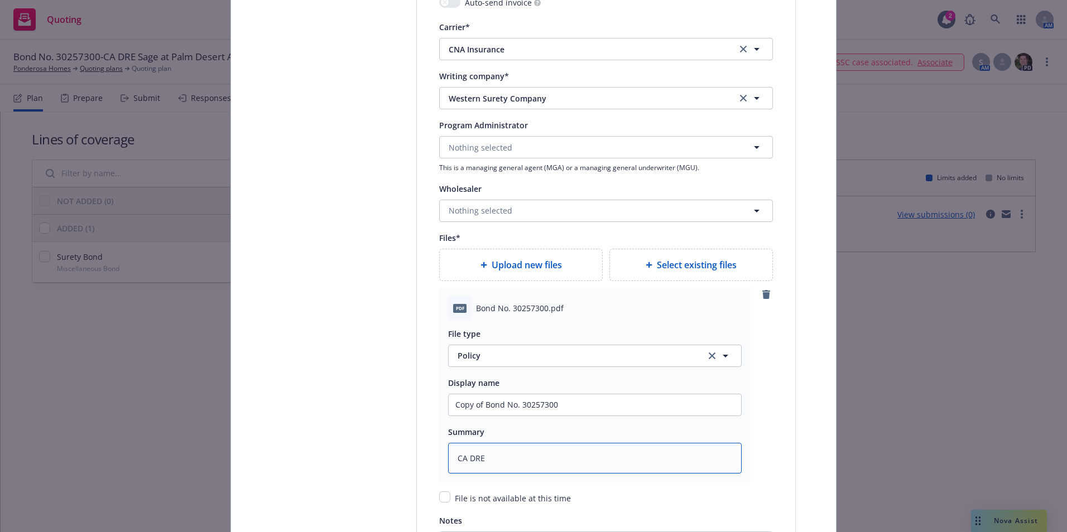
type textarea "x"
type textarea "CA DRE A"
type textarea "x"
type textarea "CA DRE As"
type textarea "x"
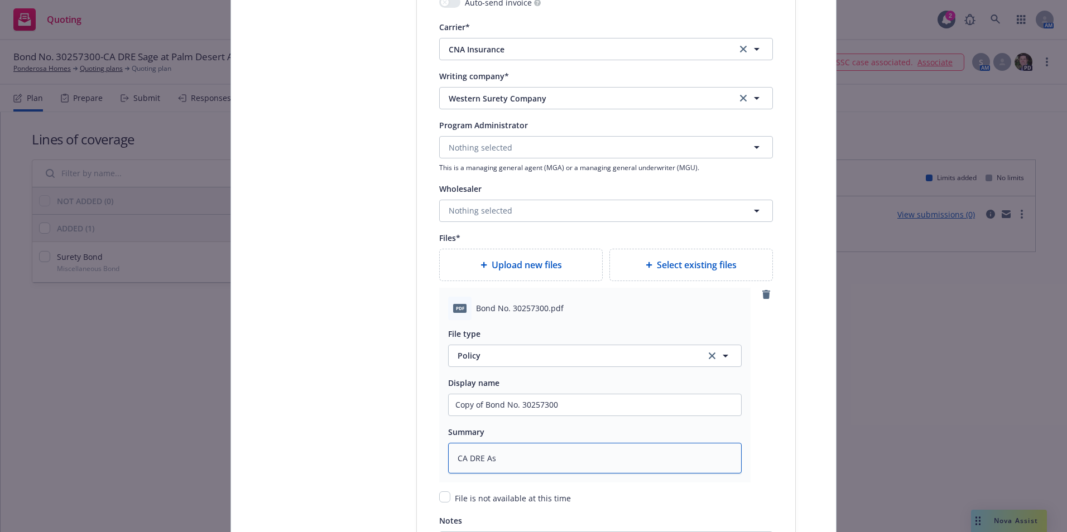
type textarea "CA DRE Ass"
type textarea "x"
type textarea "CA DRE Asse"
type textarea "x"
type textarea "CA DRE Asses"
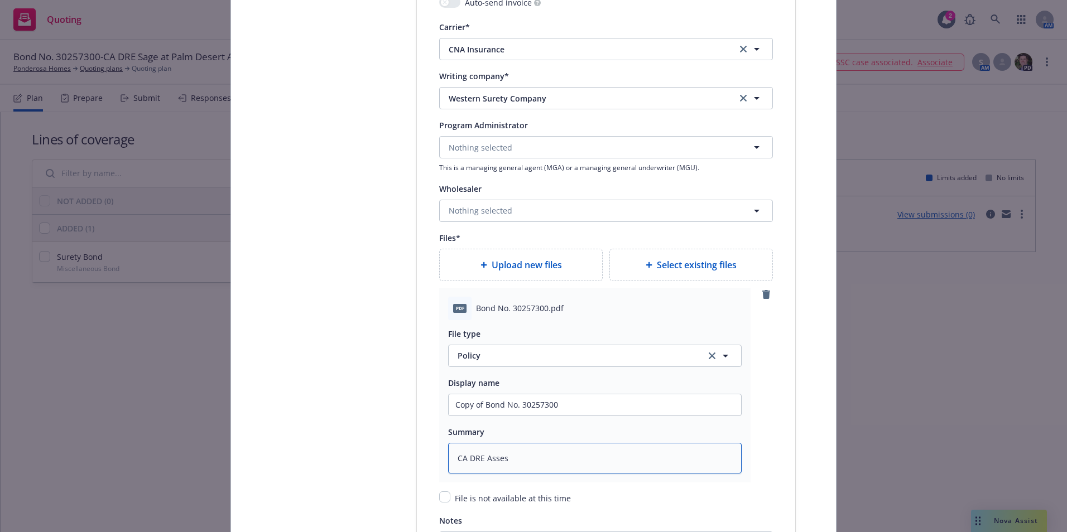
type textarea "x"
type textarea "CA DRE Assess"
type textarea "x"
type textarea "CA DRE Assessm"
type textarea "x"
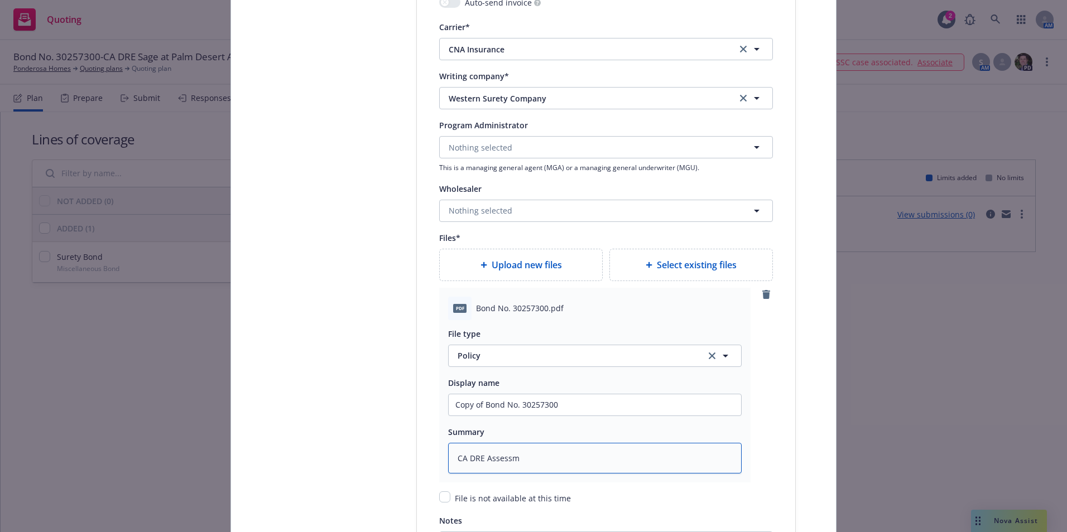
type textarea "CA DRE Assessme"
type textarea "x"
type textarea "CA DRE Assessmen"
type textarea "x"
type textarea "CA DRE Assessment"
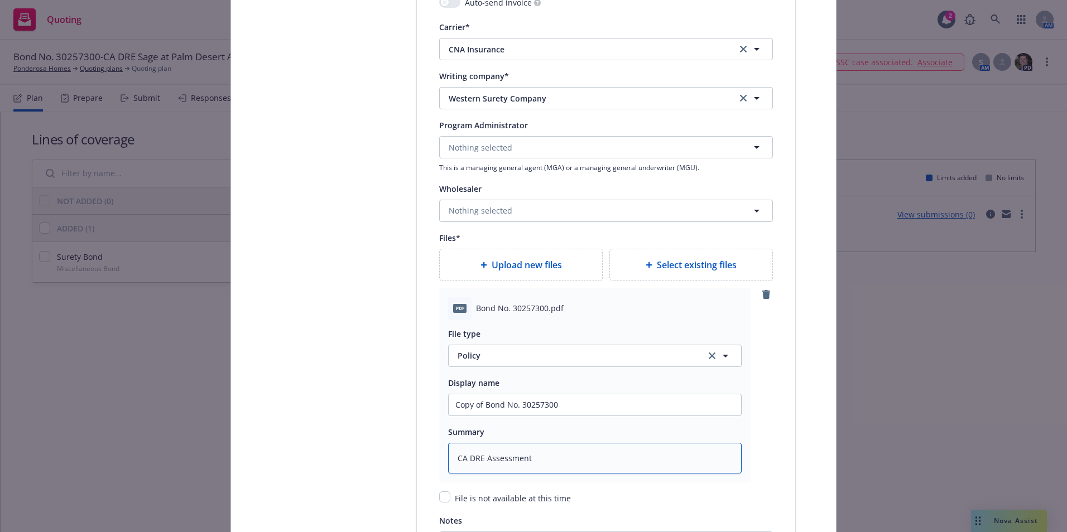
type textarea "x"
type textarea "CA DRE Assessment B"
type textarea "x"
type textarea "CA DRE Assessment Bo"
type textarea "x"
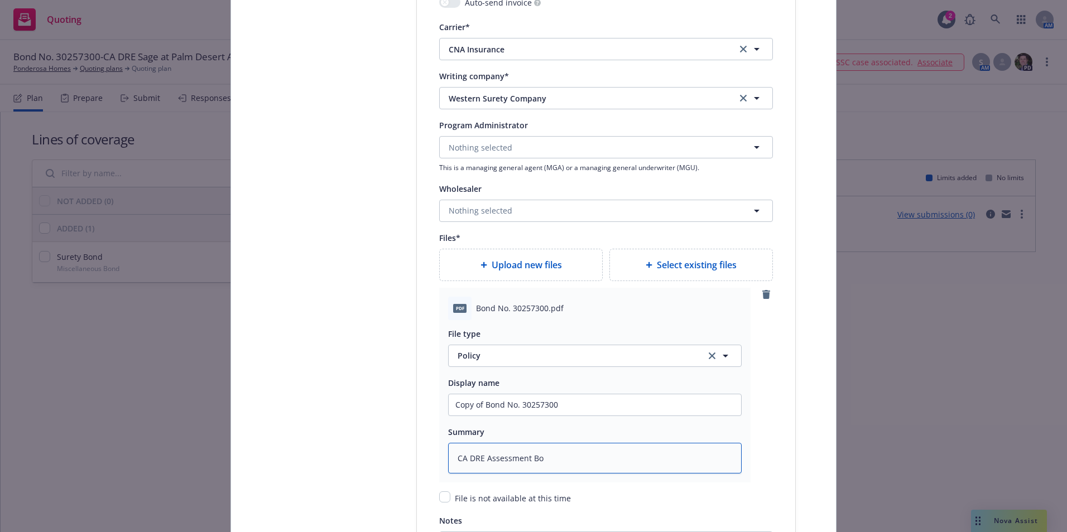
type textarea "CA DRE Assessment Bon"
type textarea "x"
type textarea "CA DRE Assessment Bond"
type textarea "x"
type textarea "CA DRE Assessment Bond-"
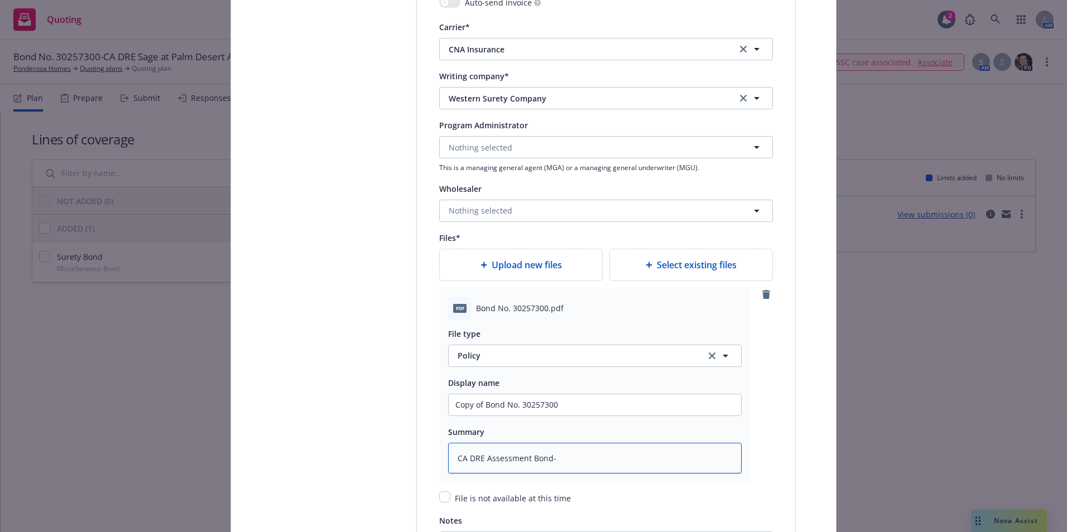
type textarea "x"
type textarea "CA DRE Assessment Bond-S"
type textarea "x"
type textarea "CA DRE Assessment Bond-Sa"
type textarea "x"
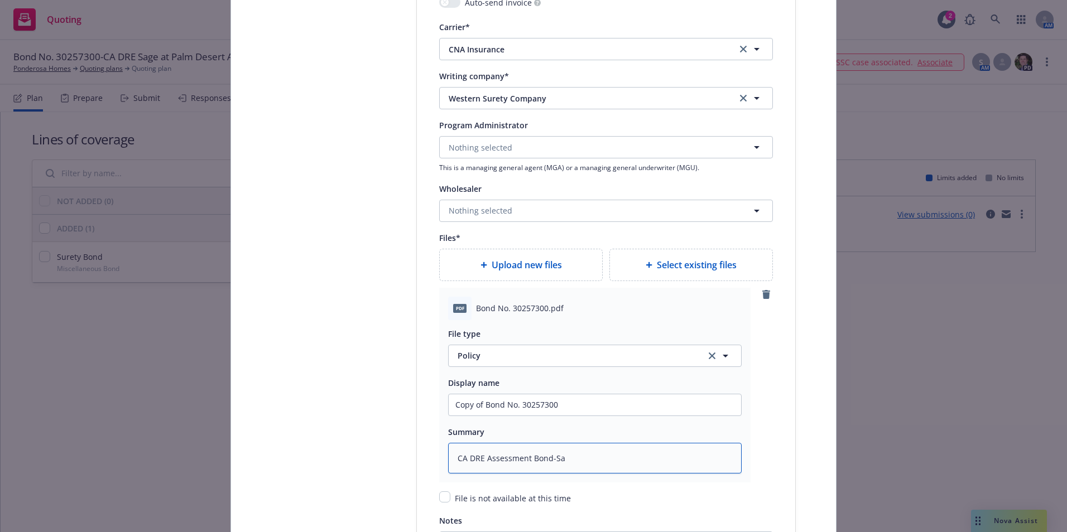
type textarea "CA DRE Assessment Bond-Sag"
type textarea "x"
type textarea "CA DRE Assessment Bond-Sage"
type textarea "x"
type textarea "CA DRE Assessment Bond-Sage"
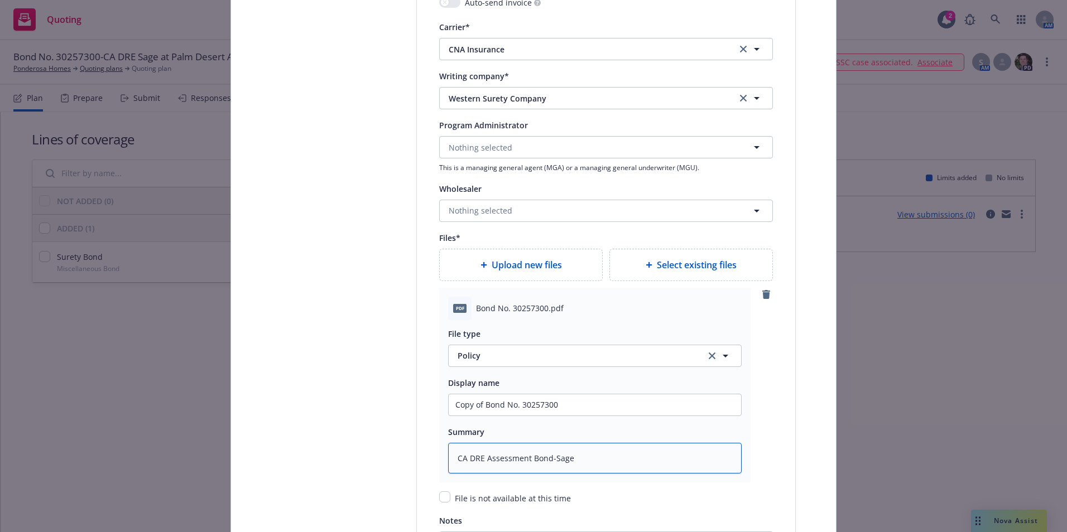
type textarea "x"
type textarea "CA DRE Assessment Bond-Sage a"
type textarea "x"
type textarea "CA DRE Assessment Bond-Sage at"
type textarea "x"
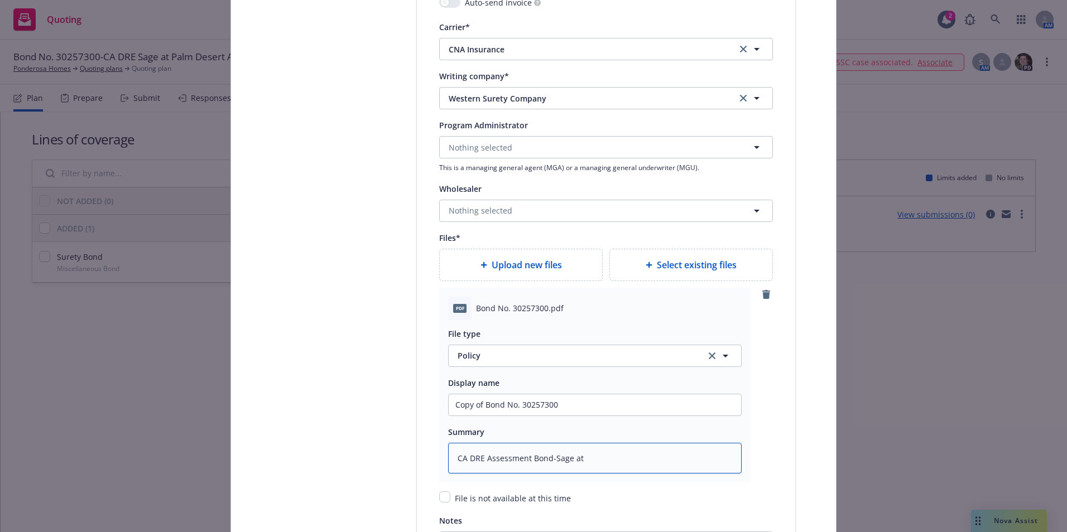
type textarea "CA DRE Assessment Bond-Sage at"
type textarea "x"
type textarea "CA DRE Assessment Bond-Sage at P"
type textarea "x"
type textarea "CA DRE Assessment Bond-Sage at Pal"
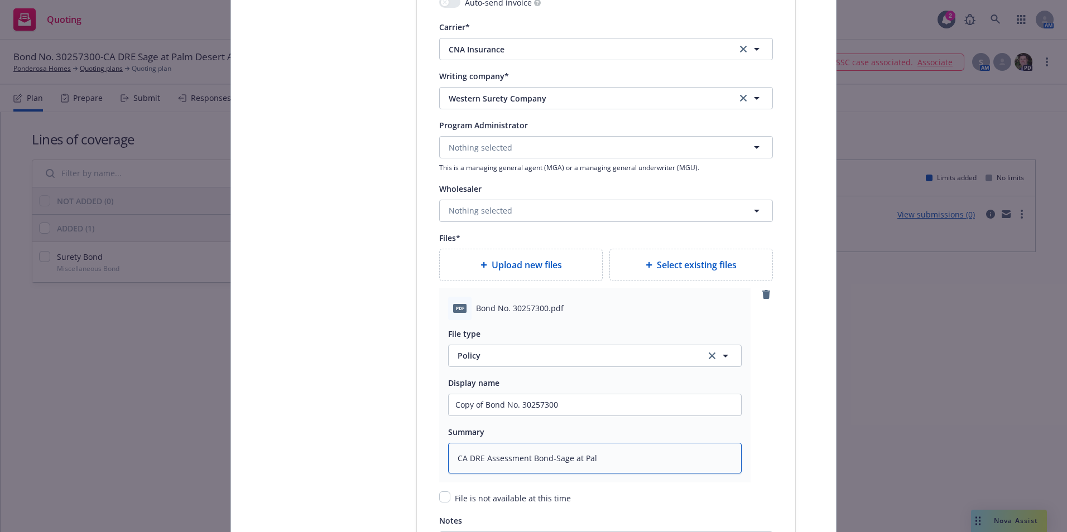
type textarea "x"
type textarea "CA DRE Assessment Bond-Sage at Palm"
type textarea "x"
type textarea "CA DRE Assessment Bond-Sage at Palm D"
type textarea "x"
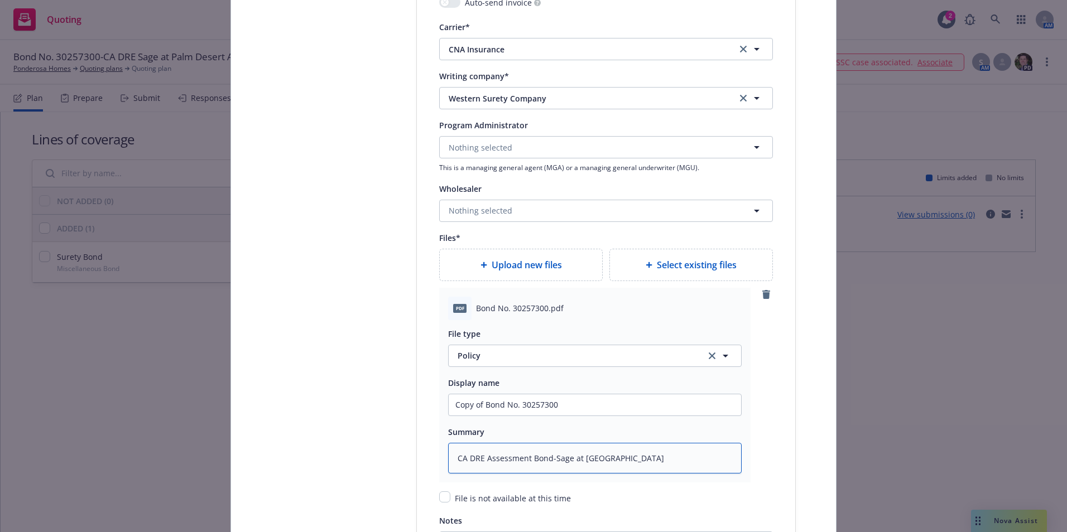
type textarea "CA DRE Assessment Bond-Sage at Palm De"
type textarea "x"
type textarea "CA DRE Assessment Bond-Sage at Palm Des"
type textarea "x"
type textarea "CA DRE Assessment Bond-Sage at Palm Dese"
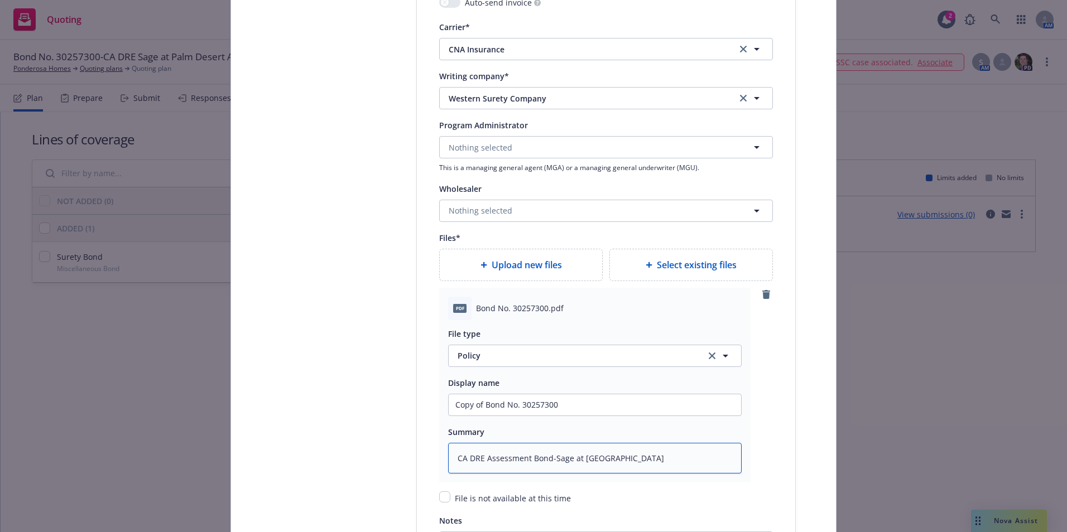
type textarea "x"
type textarea "CA DRE Assessment Bond-Sage at Palm Deser"
type textarea "x"
type textarea "CA DRE Assessment Bond-Sage at Palm Desert"
type textarea "x"
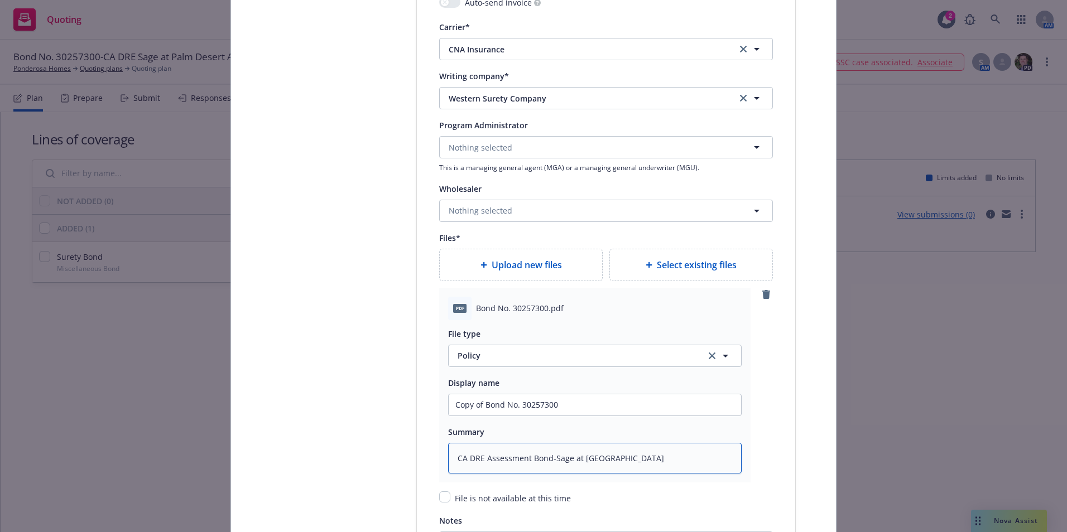
type textarea "CA DRE Assessment Bond-Sage at Palm Desert"
type textarea "x"
type textarea "CA DRE Assessment Bond-Sage at Palm Desert A"
type textarea "x"
type textarea "CA DRE Assessment Bond-Sage at Palm Desert As"
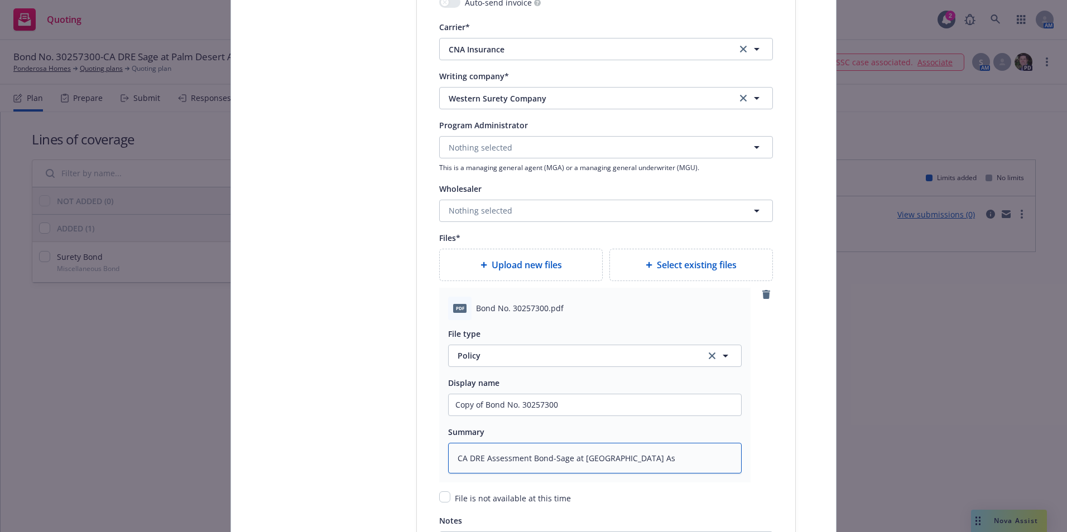
type textarea "x"
type textarea "CA DRE Assessment Bond-Sage at Palm Desert Ass"
type textarea "x"
type textarea "CA DRE Assessment Bond-Sage at Palm Desert Asso"
type textarea "x"
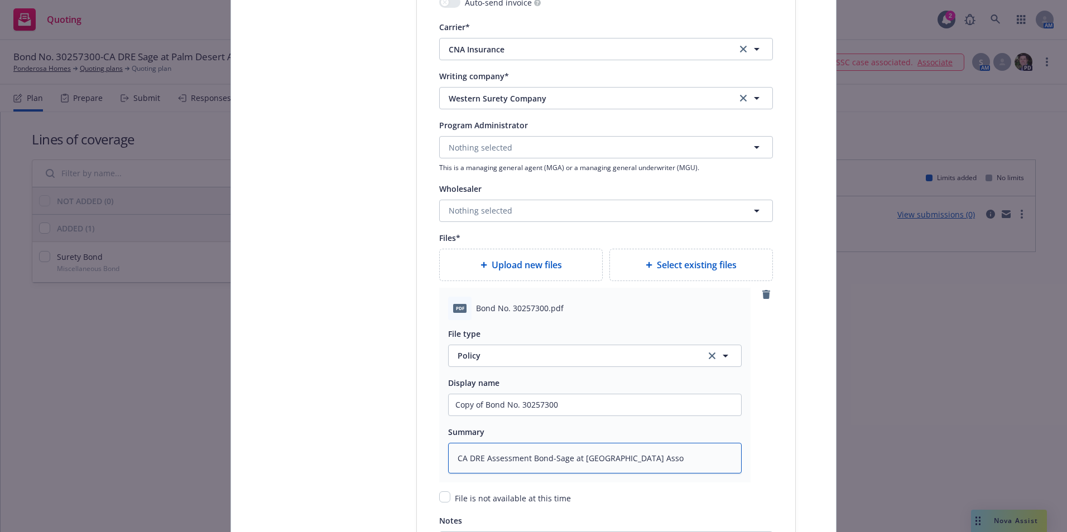
type textarea "CA DRE Assessment Bond-Sage at Palm Desert Assoc"
type textarea "x"
type textarea "CA DRE Assessment Bond-Sage at Palm Desert Associ"
type textarea "x"
type textarea "CA DRE Assessment Bond-Sage at Palm Desert Associa"
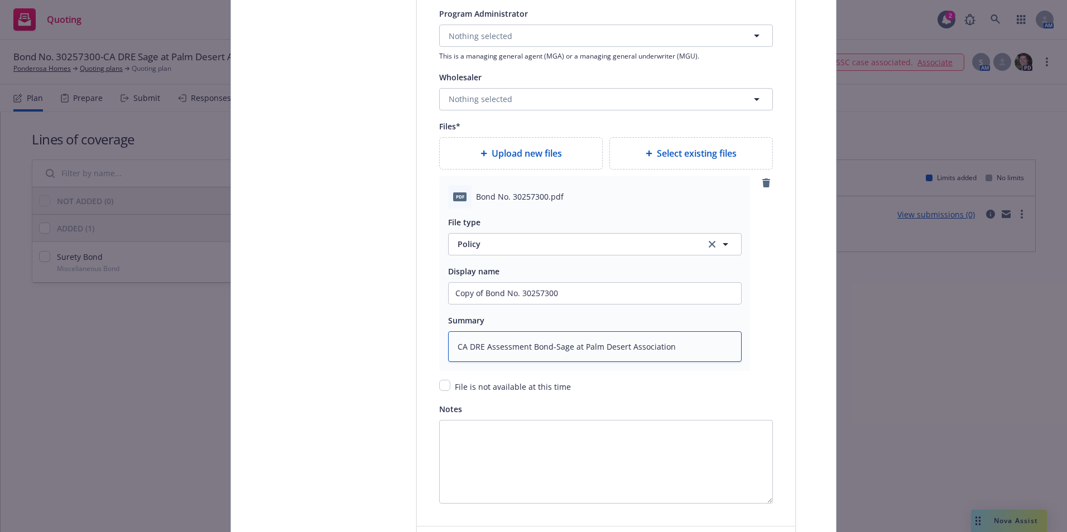
scroll to position [1462, 0]
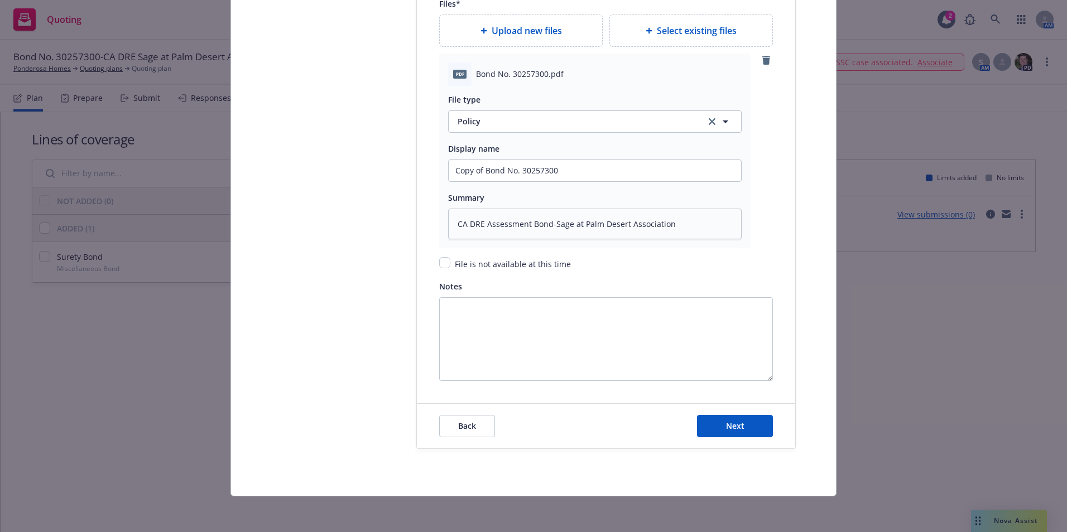
drag, startPoint x: 720, startPoint y: 281, endPoint x: 719, endPoint y: 290, distance: 8.4
click at [720, 281] on div "Notes" at bounding box center [606, 286] width 334 height 13
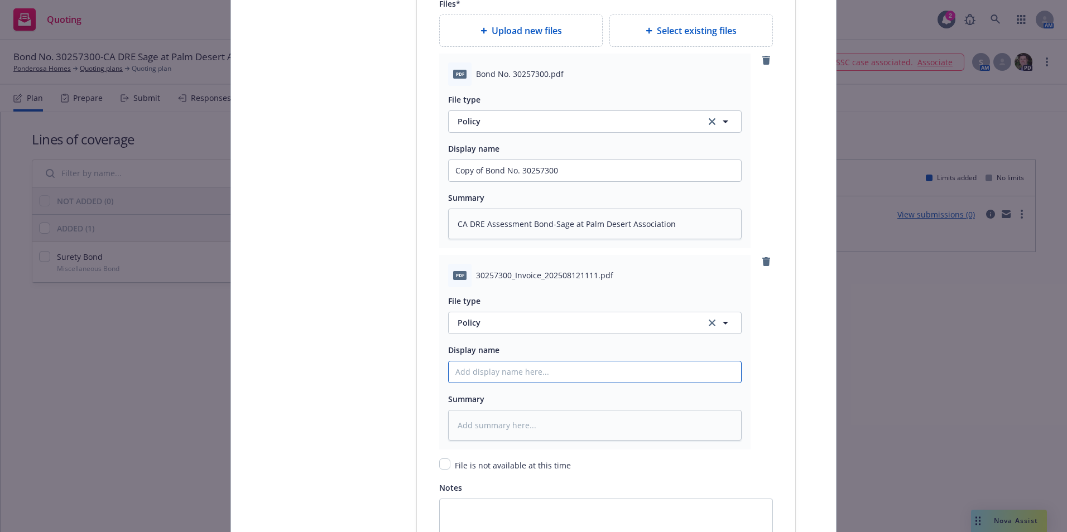
click at [487, 364] on input "Policy display name" at bounding box center [595, 372] width 292 height 21
click at [726, 323] on icon "button" at bounding box center [725, 322] width 13 height 13
click at [532, 263] on div "Invoice - Third Party" at bounding box center [497, 262] width 84 height 16
click at [505, 377] on input "Policy display name" at bounding box center [595, 372] width 292 height 21
click at [466, 429] on textarea at bounding box center [595, 425] width 294 height 31
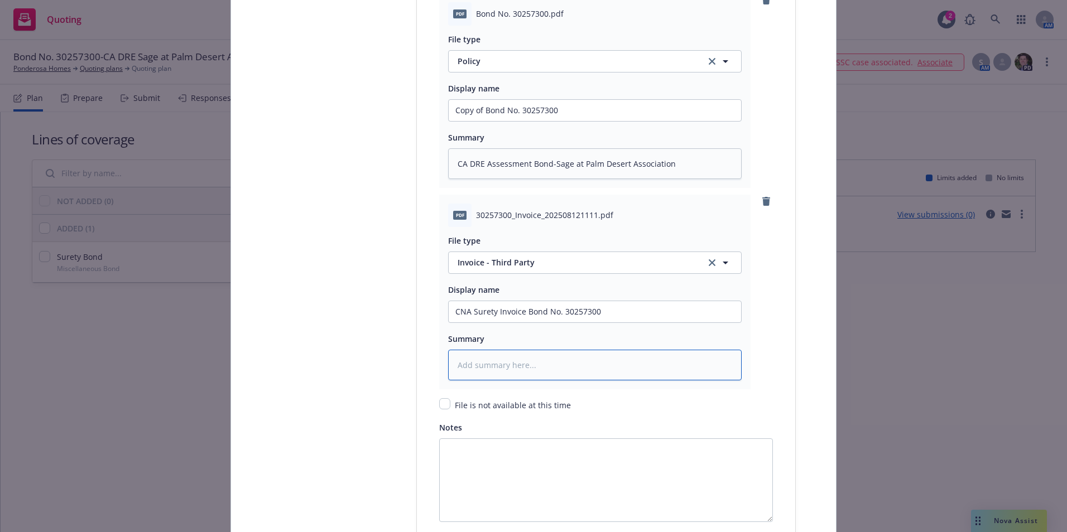
scroll to position [1630, 0]
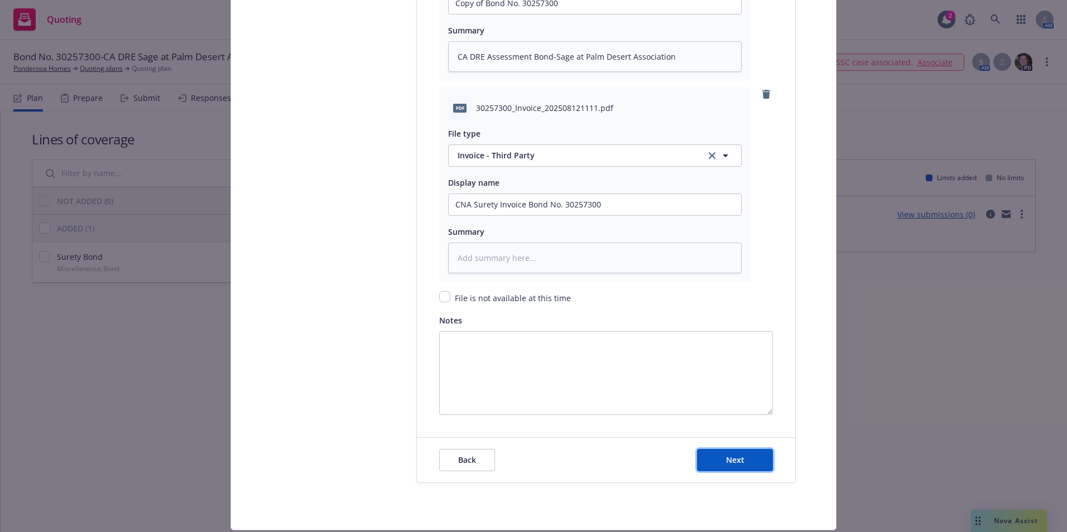
drag, startPoint x: 734, startPoint y: 458, endPoint x: 703, endPoint y: 524, distance: 72.6
click at [734, 458] on span "Next" at bounding box center [735, 460] width 18 height 11
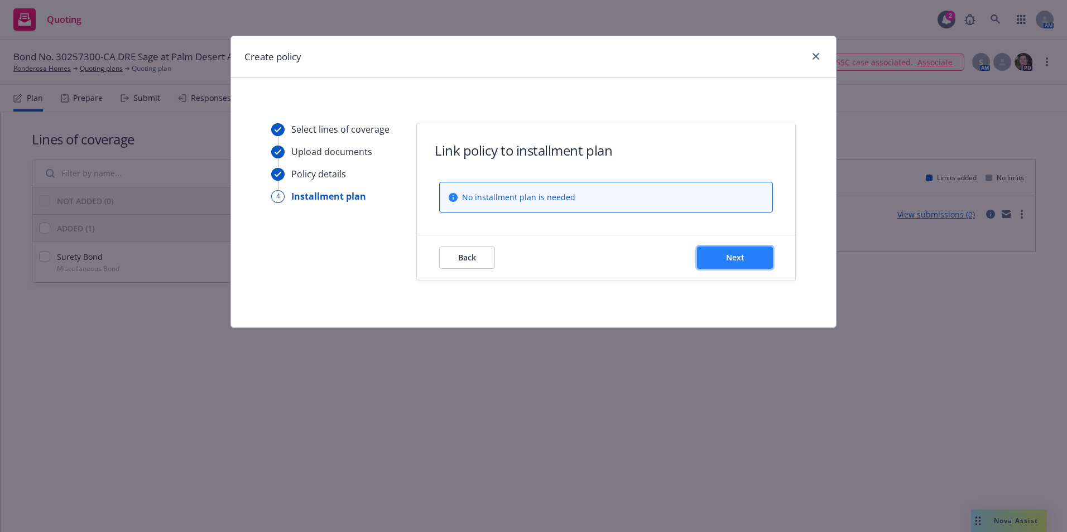
click at [735, 258] on span "Next" at bounding box center [735, 257] width 18 height 11
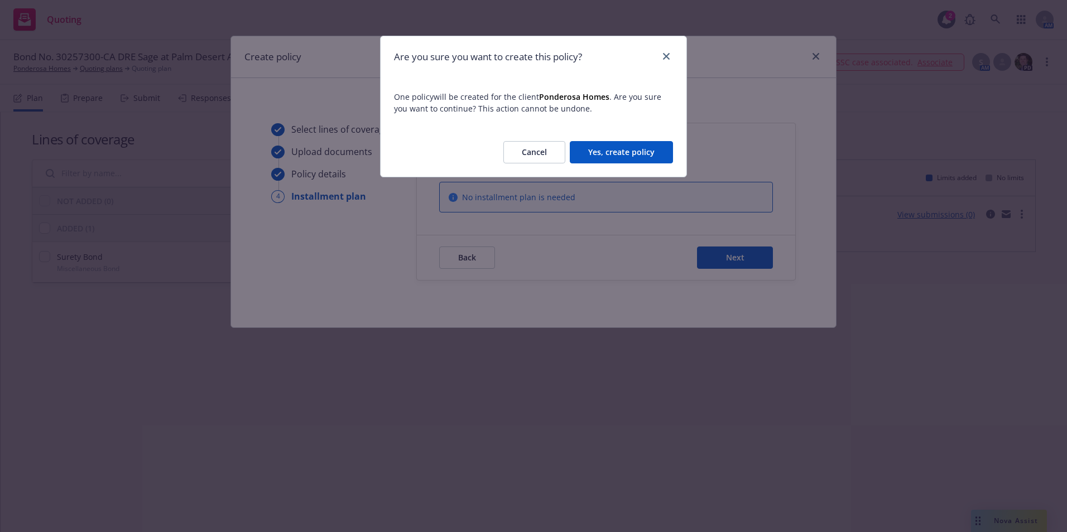
click at [618, 146] on button "Yes, create policy" at bounding box center [621, 152] width 103 height 22
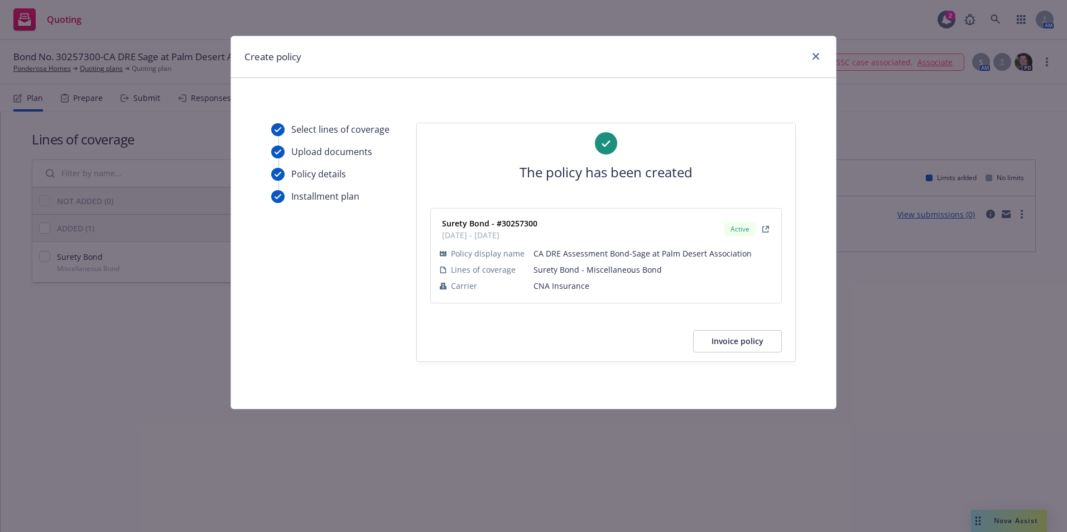
click at [734, 342] on button "Invoice policy" at bounding box center [737, 341] width 89 height 22
